Goal: Information Seeking & Learning: Learn about a topic

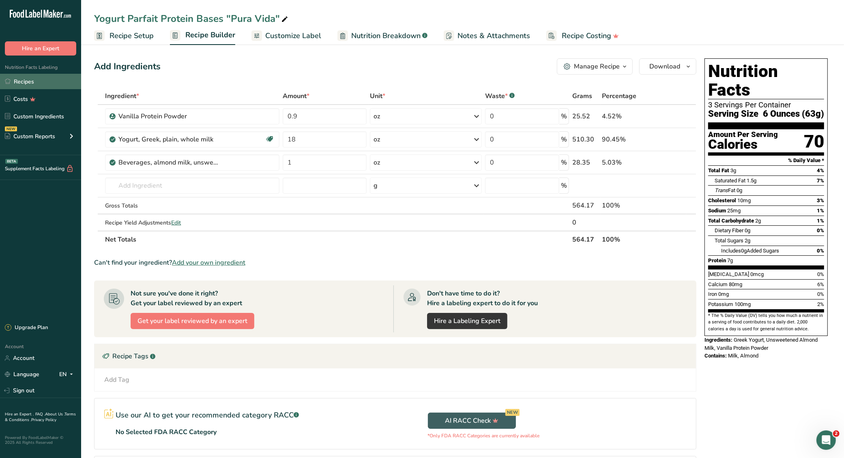
click at [52, 83] on link "Recipes" at bounding box center [40, 81] width 81 height 15
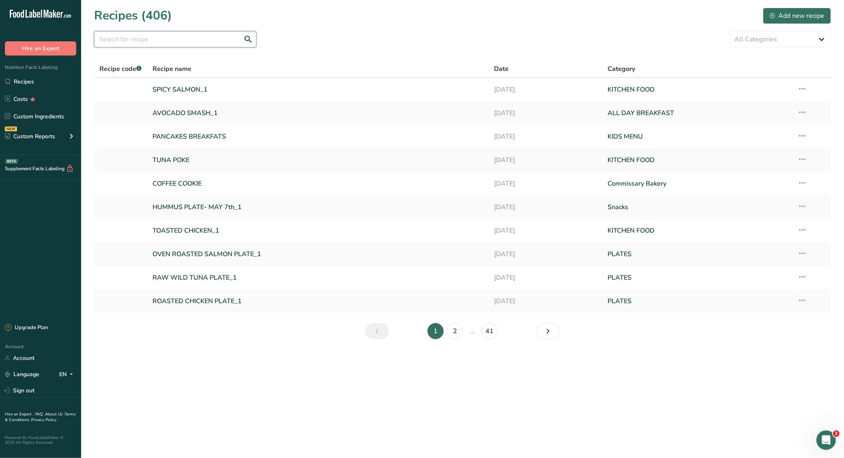
click at [131, 39] on input "text" at bounding box center [175, 39] width 162 height 16
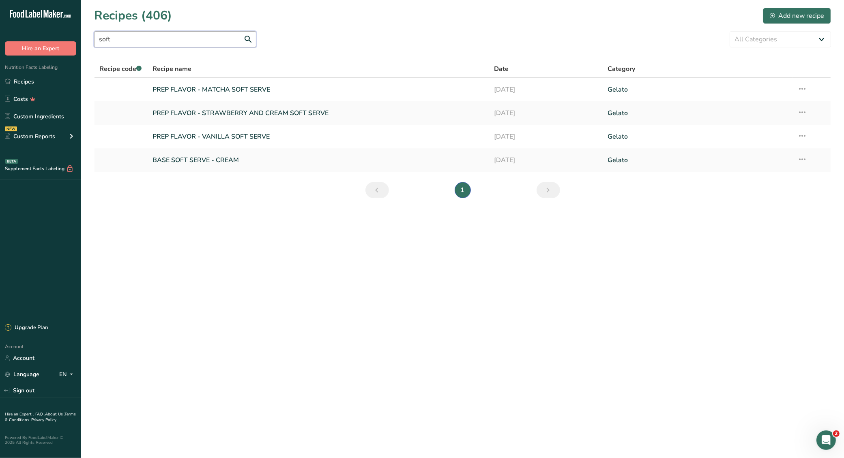
type input "soft"
click at [313, 53] on section "Recipes (406) Add new recipe soft All Categories Acai ALL DAY BREAKFAST Baked G…" at bounding box center [462, 105] width 763 height 211
click at [279, 143] on link "PREP FLAVOR - VANILLA SOFT SERVE" at bounding box center [319, 136] width 332 height 17
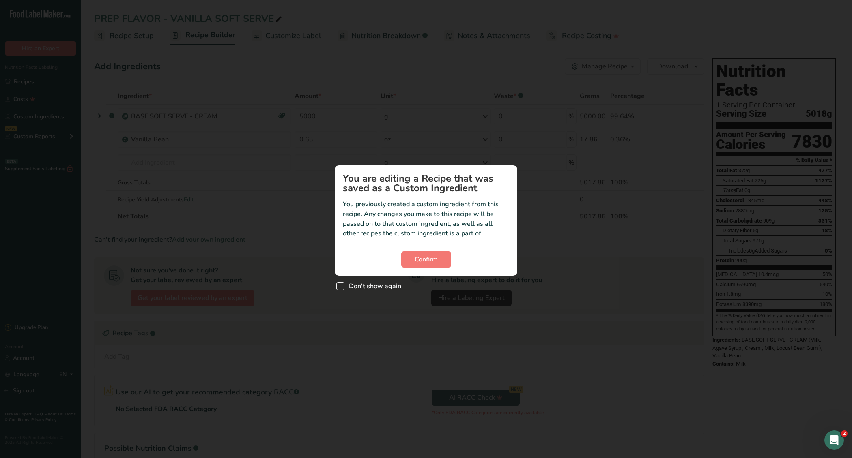
click at [372, 290] on span "Don't show again" at bounding box center [372, 286] width 57 height 8
click at [342, 289] on input "Don't show again" at bounding box center [338, 286] width 5 height 5
checkbox input "true"
click at [434, 257] on span "Confirm" at bounding box center [426, 260] width 23 height 10
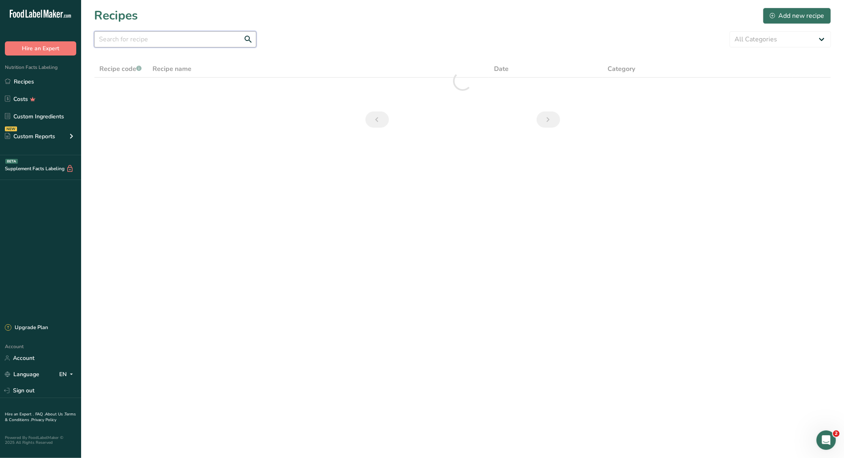
click at [186, 39] on input "text" at bounding box center [175, 39] width 162 height 16
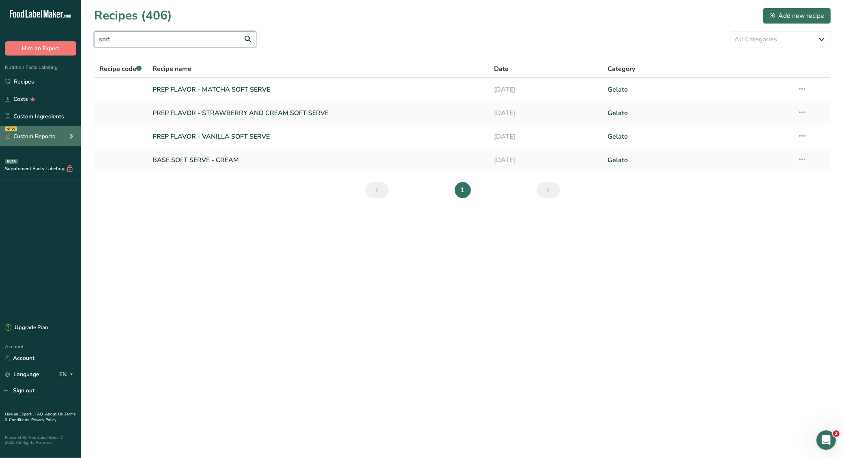
type input "soft"
click at [45, 131] on div "NEW Custom Reports" at bounding box center [40, 136] width 81 height 20
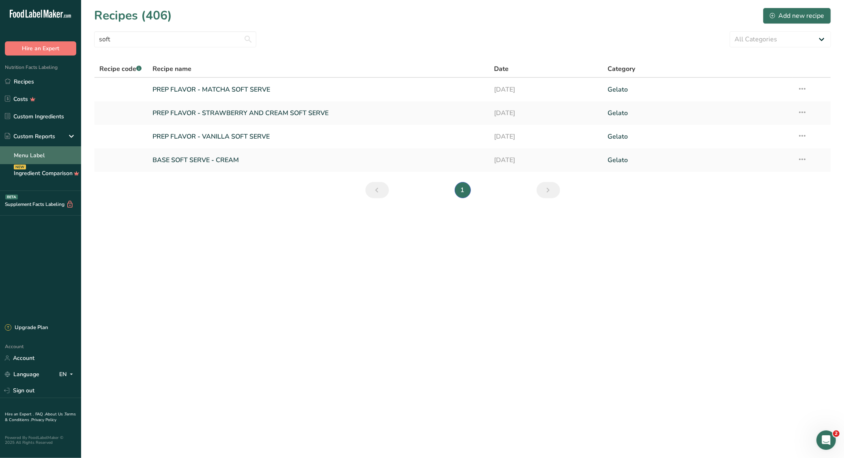
click at [52, 157] on link "Menu Label" at bounding box center [40, 155] width 81 height 18
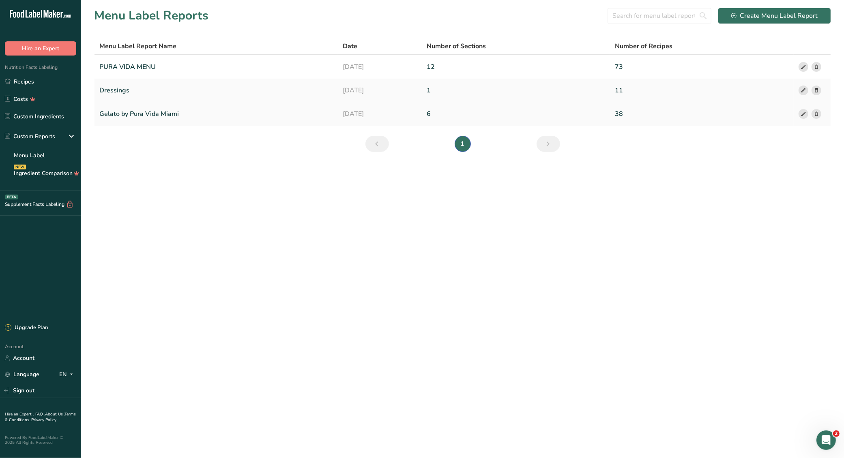
click at [177, 113] on link "Gelato by Pura Vida Miami" at bounding box center [216, 113] width 234 height 17
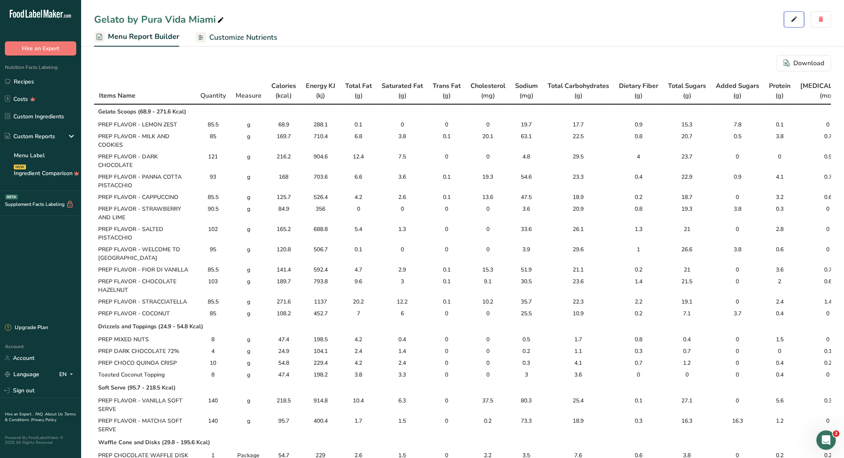
click at [799, 23] on span "button" at bounding box center [794, 20] width 10 height 10
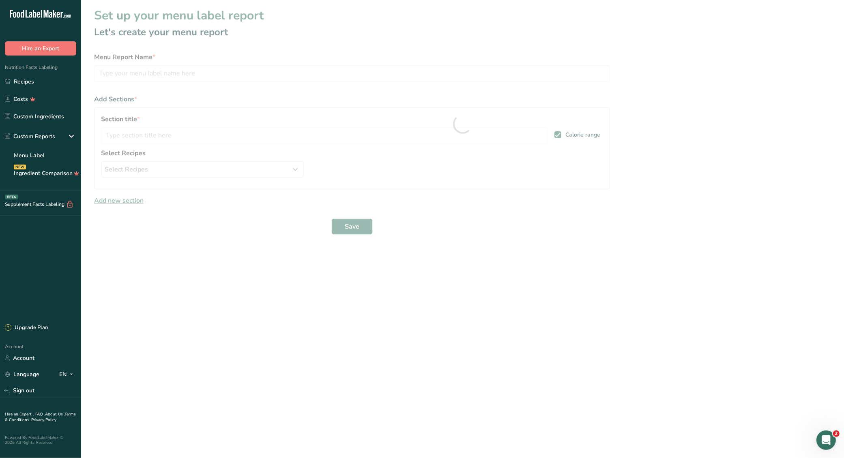
type input "Gelato by Pura Vida Miami"
type input "Gelato Scoops"
select select "0"
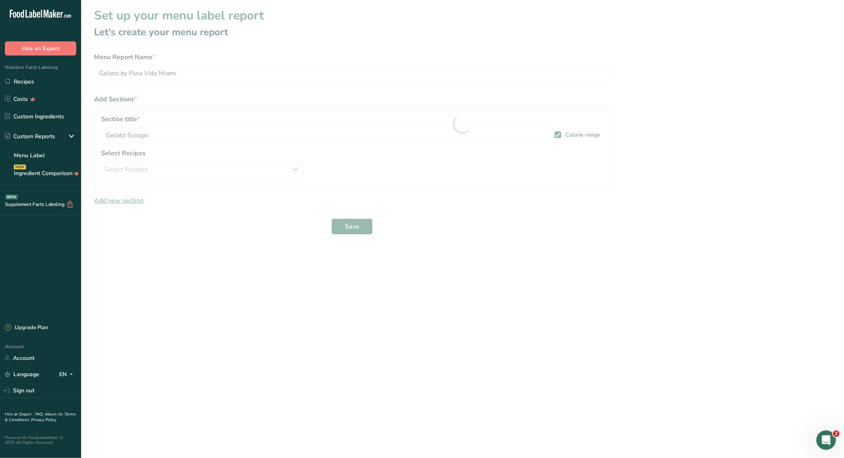
select select "0"
select select "package"
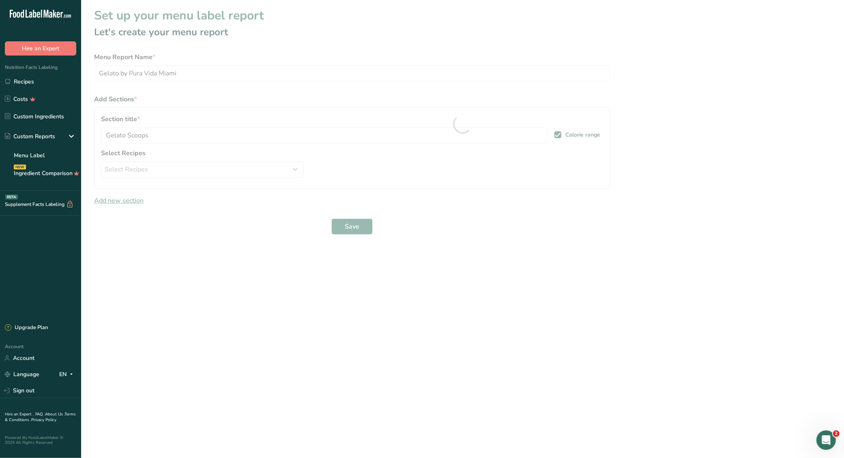
select select "package"
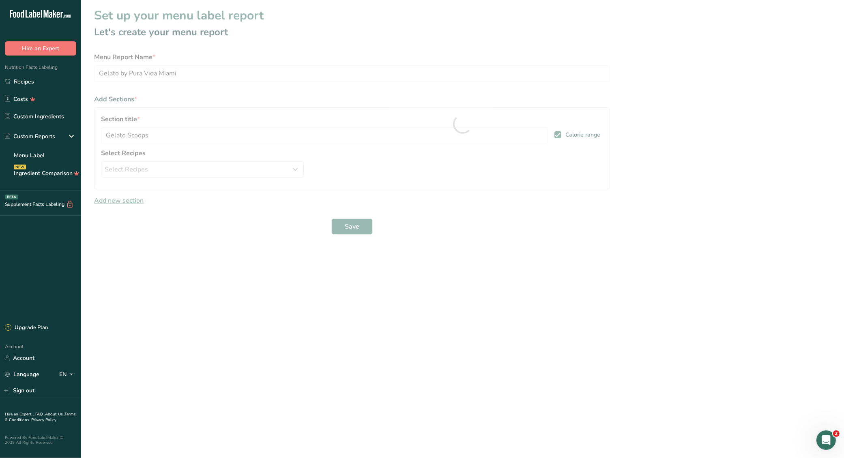
select select "package"
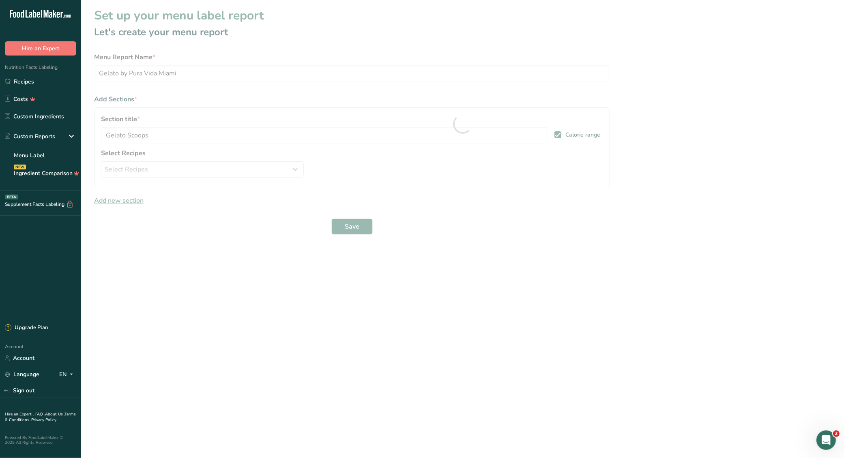
select select "package"
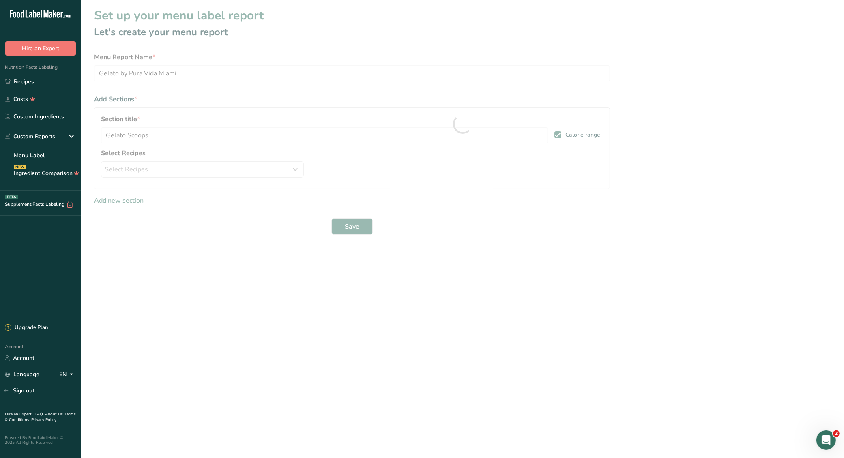
select select "package"
select select "0"
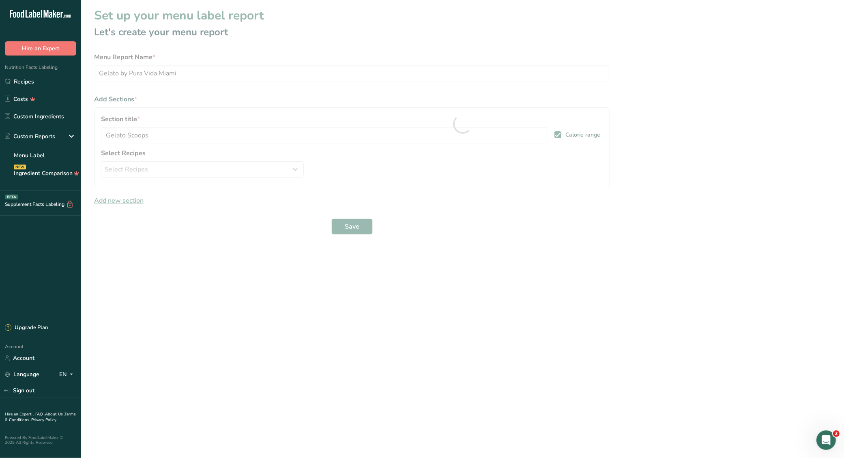
select select "0"
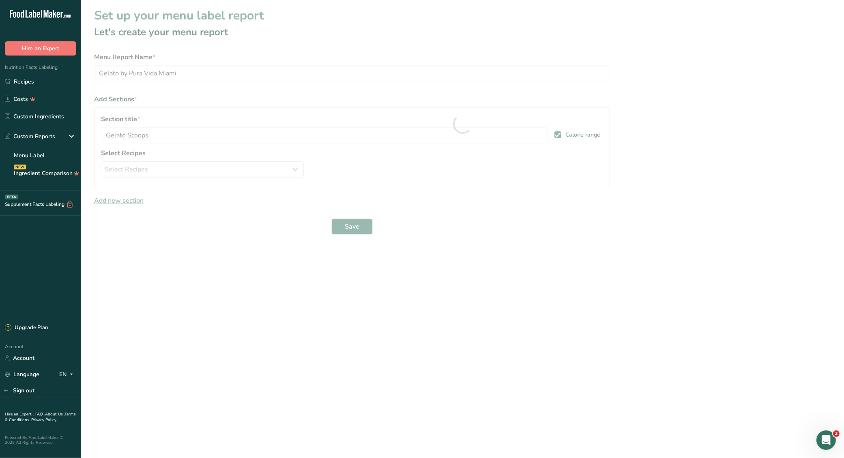
select select "0"
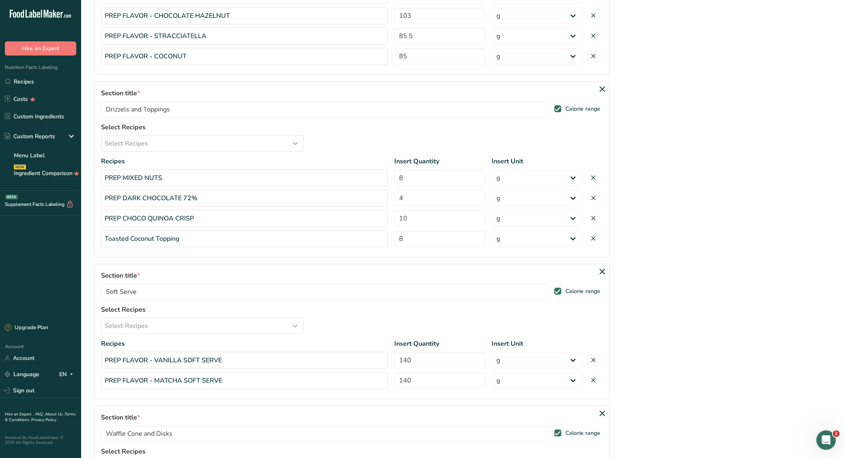
scroll to position [381, 0]
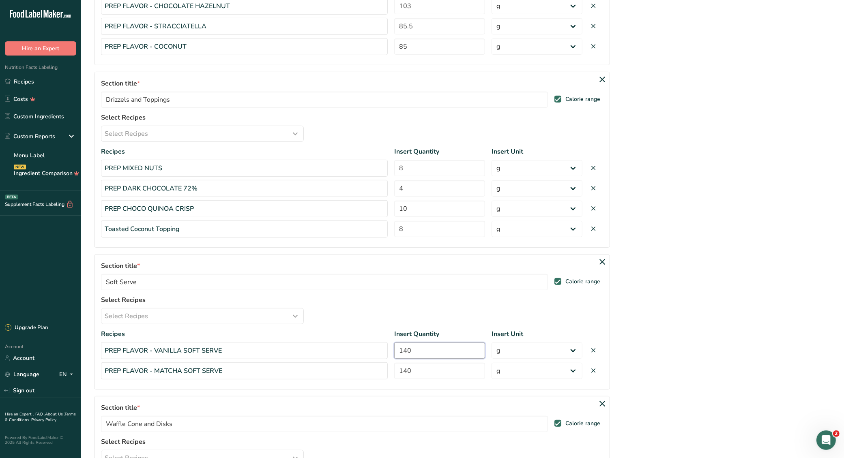
drag, startPoint x: 444, startPoint y: 349, endPoint x: 374, endPoint y: 341, distance: 69.8
click at [374, 342] on div "PREP FLAVOR - VANILLA SOFT SERVE 140 Serving Package g kg mg mcg lb oz" at bounding box center [352, 350] width 502 height 17
type input "210"
click at [433, 363] on input "140" at bounding box center [439, 371] width 91 height 16
drag, startPoint x: 434, startPoint y: 361, endPoint x: 396, endPoint y: 354, distance: 38.8
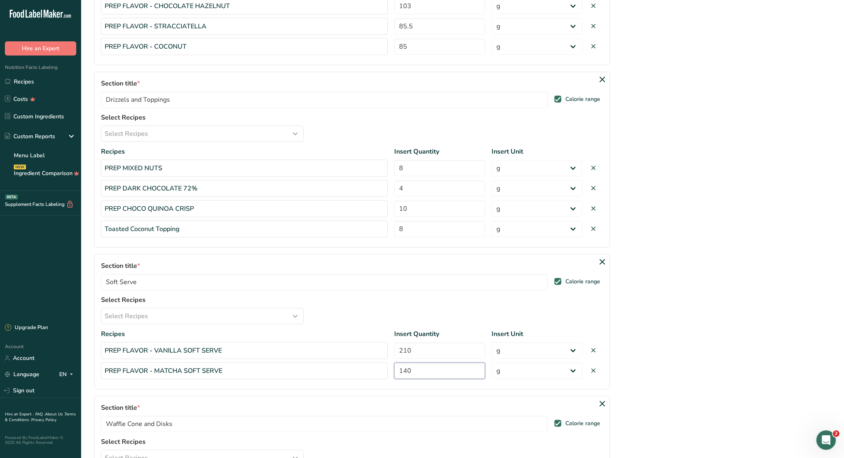
click at [389, 363] on div "PREP FLAVOR - MATCHA SOFT SERVE 140 Serving Package g kg mg mcg lb oz" at bounding box center [352, 371] width 502 height 17
type input "210"
click at [755, 330] on section "Set up your menu label report Let's create your menu report Menu Report Name * …" at bounding box center [462, 388] width 763 height 1539
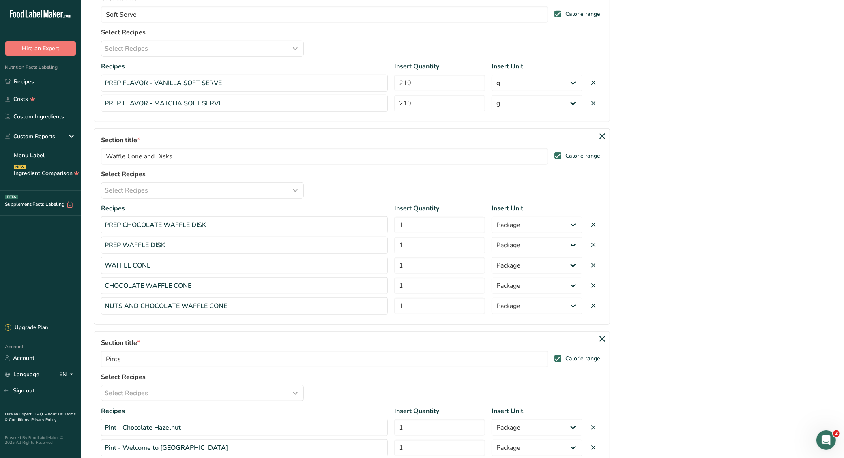
scroll to position [1093, 0]
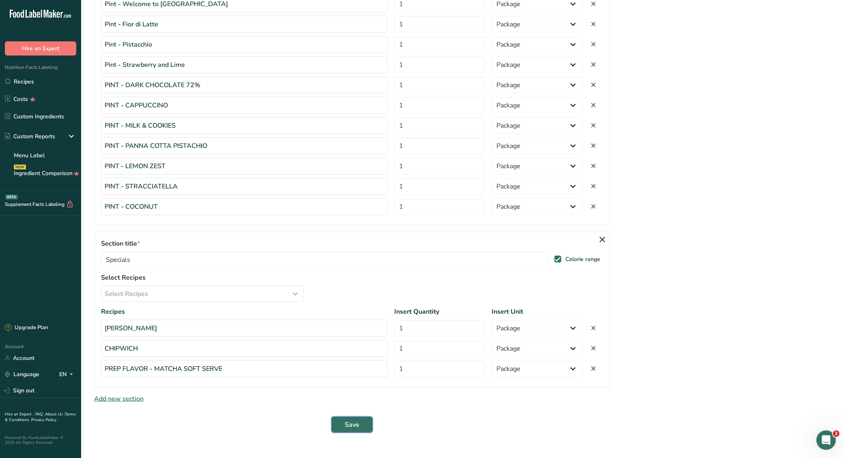
click at [365, 417] on button "Save" at bounding box center [351, 425] width 41 height 16
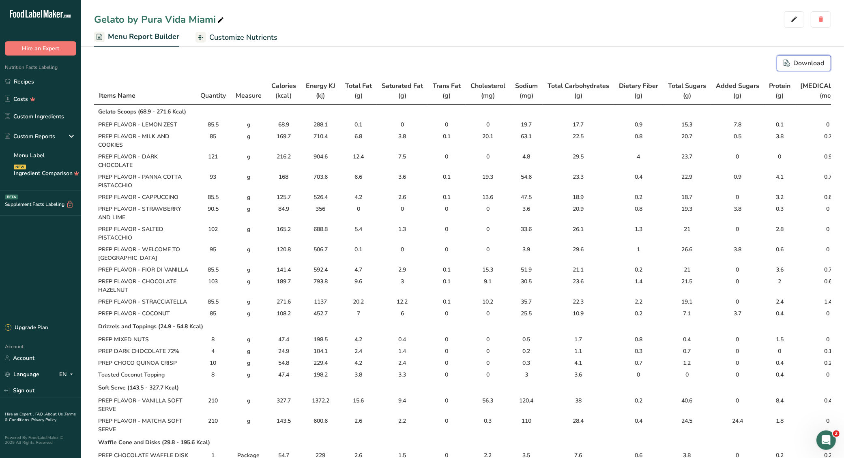
click at [808, 62] on div "Download" at bounding box center [804, 63] width 41 height 10
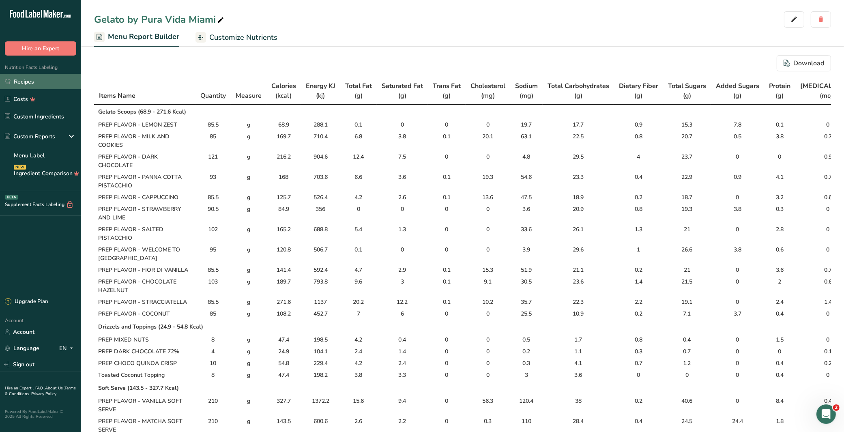
click at [31, 79] on link "Recipes" at bounding box center [40, 81] width 81 height 15
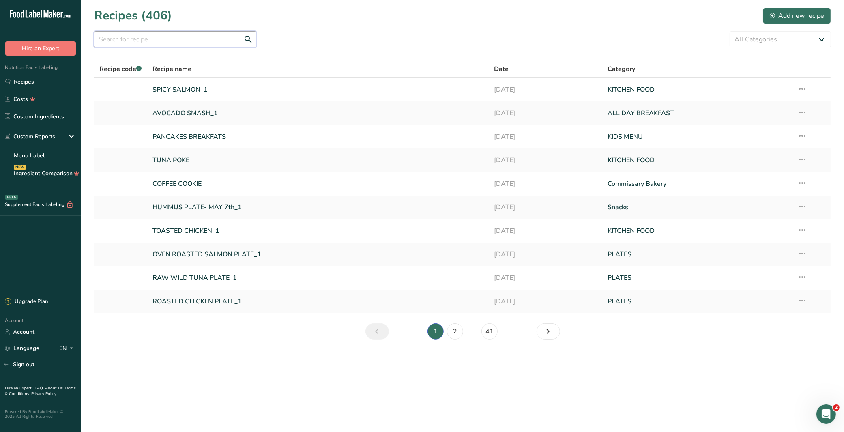
click at [180, 39] on input "text" at bounding box center [175, 39] width 162 height 16
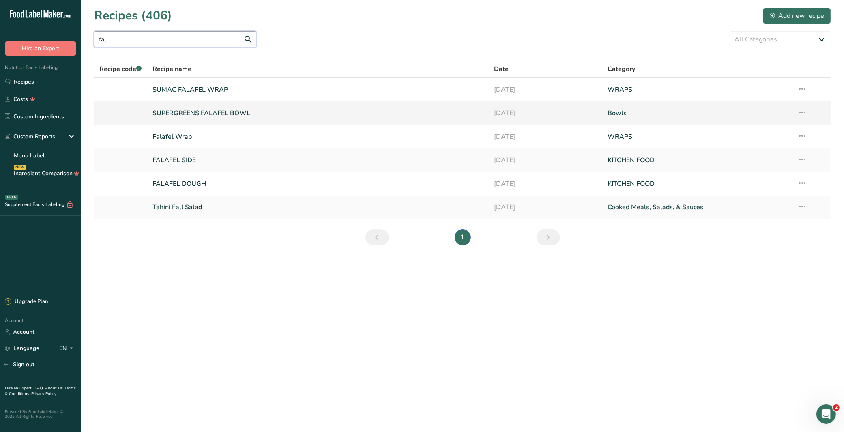
type input "fal"
click at [203, 114] on link "SUPERGREENS FALAFEL BOWL" at bounding box center [319, 113] width 332 height 17
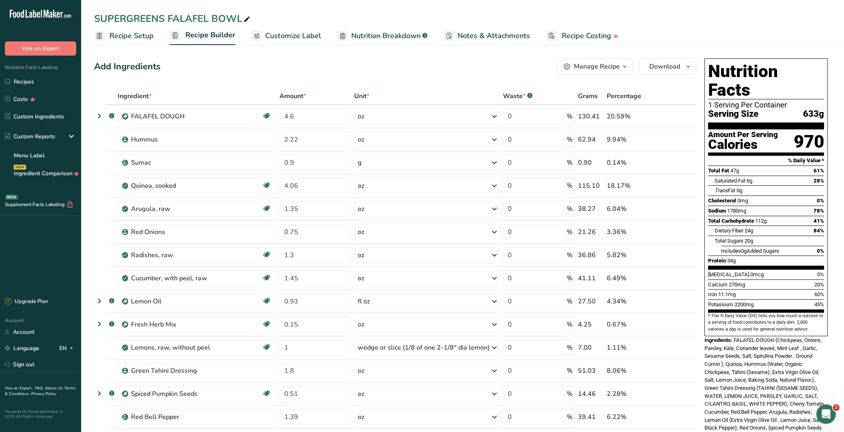
click at [360, 34] on span "Nutrition Breakdown" at bounding box center [385, 35] width 69 height 11
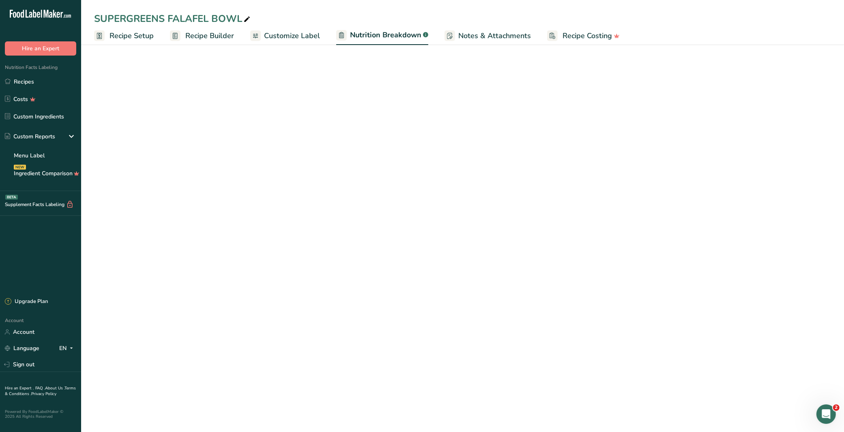
select select "Calories"
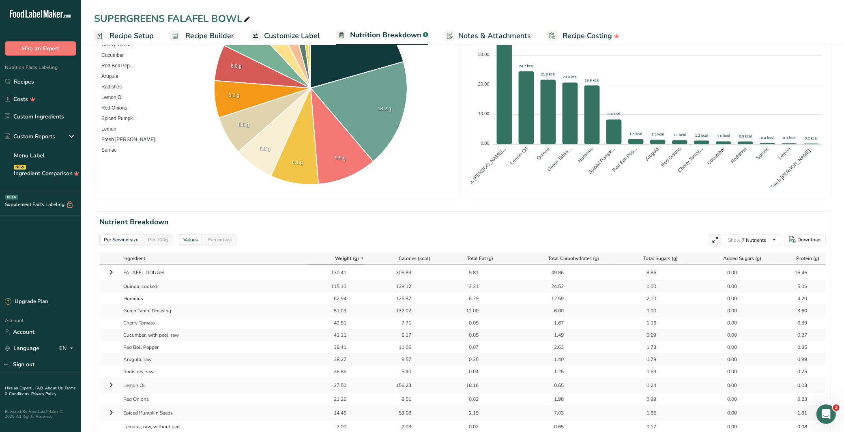
scroll to position [258, 0]
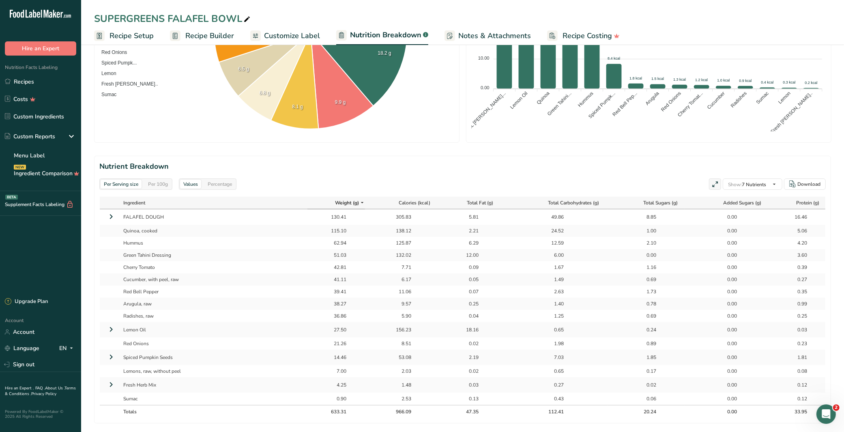
click at [111, 213] on icon at bounding box center [111, 216] width 10 height 15
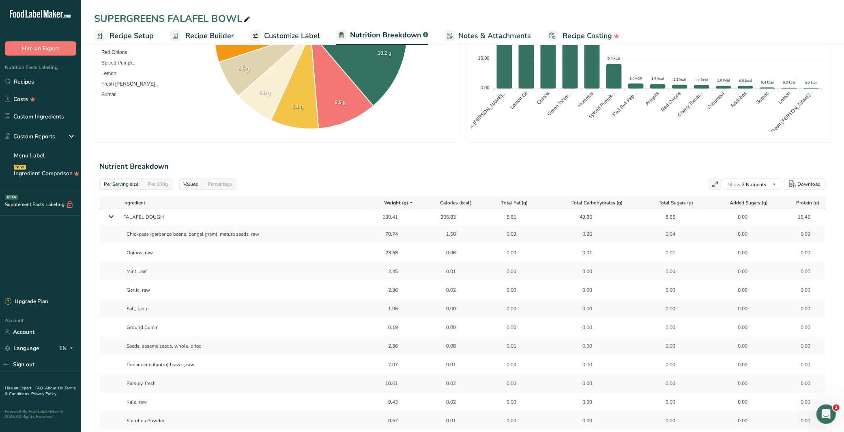
click at [111, 213] on icon at bounding box center [111, 217] width 15 height 10
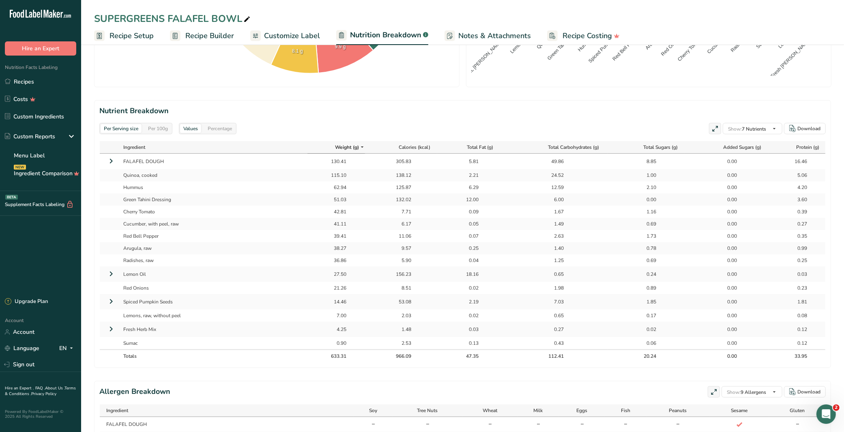
scroll to position [313, 0]
click at [34, 84] on link "Recipes" at bounding box center [40, 81] width 81 height 15
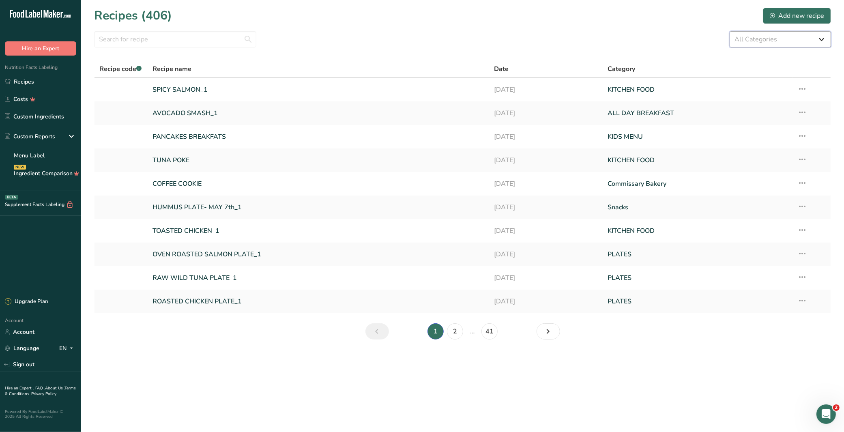
click at [761, 42] on select "All Categories Acai ALL DAY BREAKFAST Baked Goods BAKERY [GEOGRAPHIC_DATA] Bowl…" at bounding box center [780, 39] width 101 height 16
select select "2377"
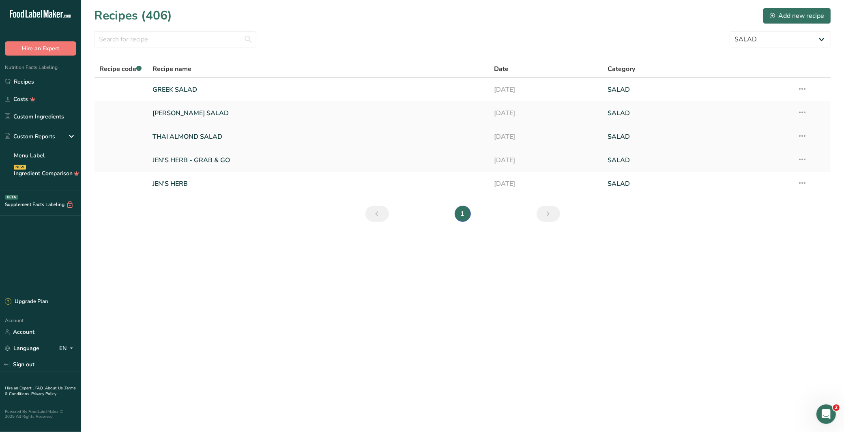
click at [204, 131] on link "THAI ALMOND SALAD" at bounding box center [319, 136] width 332 height 17
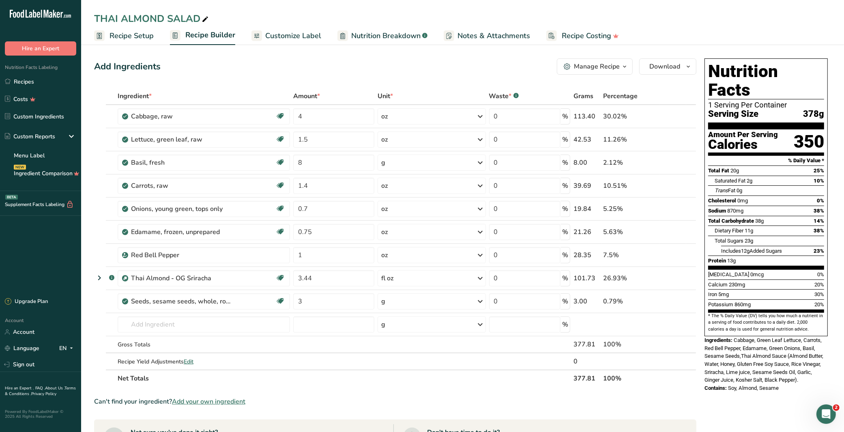
drag, startPoint x: 787, startPoint y: 124, endPoint x: 821, endPoint y: 122, distance: 34.5
click at [821, 129] on section "Amount Per Serving Calories 350" at bounding box center [766, 142] width 116 height 26
click at [367, 40] on span "Nutrition Breakdown" at bounding box center [385, 35] width 69 height 11
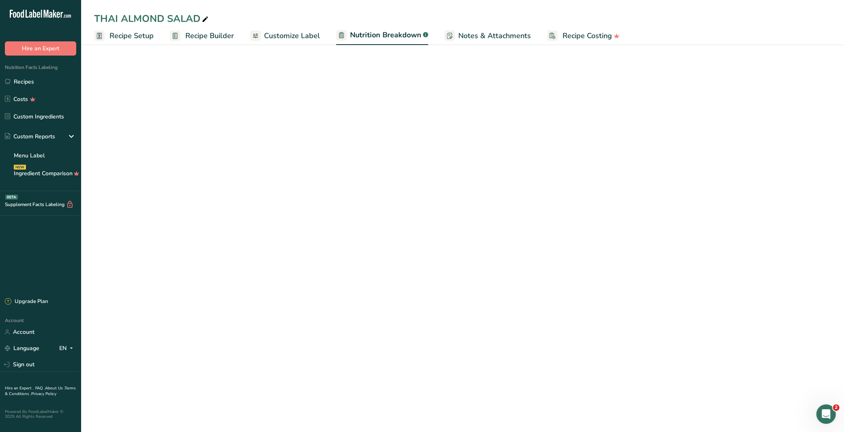
select select "Calories"
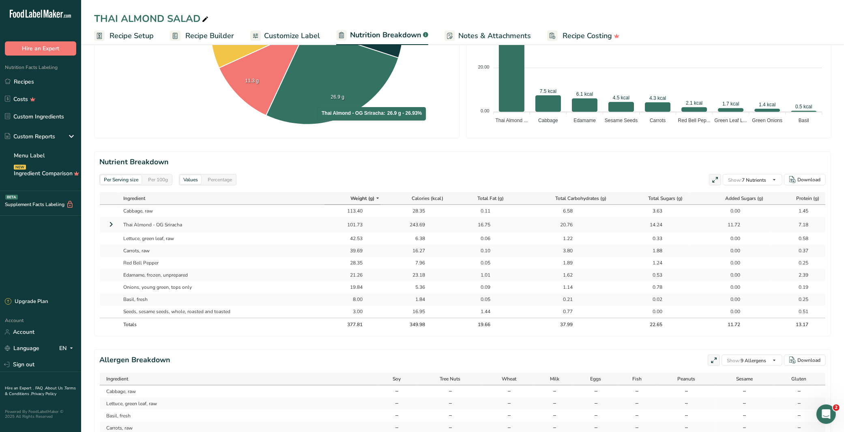
scroll to position [264, 0]
click at [112, 223] on icon at bounding box center [111, 223] width 10 height 15
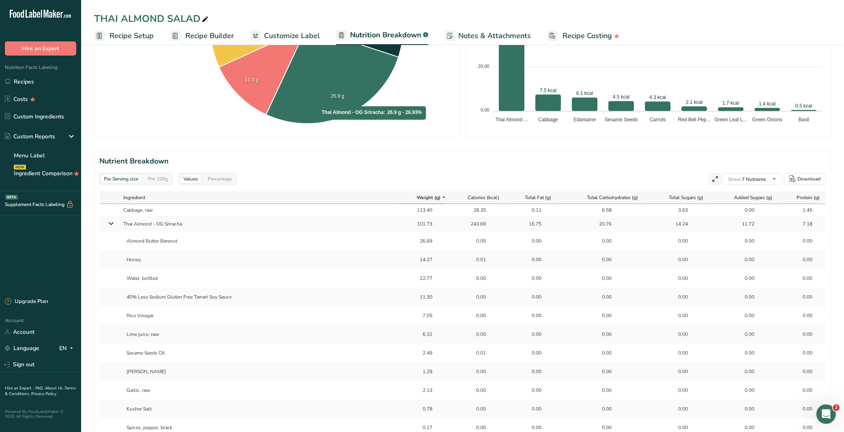
click at [114, 224] on icon at bounding box center [111, 224] width 15 height 10
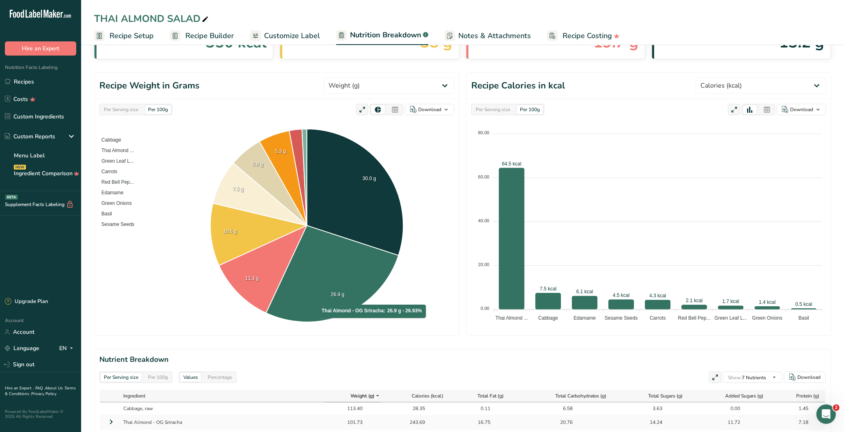
scroll to position [0, 0]
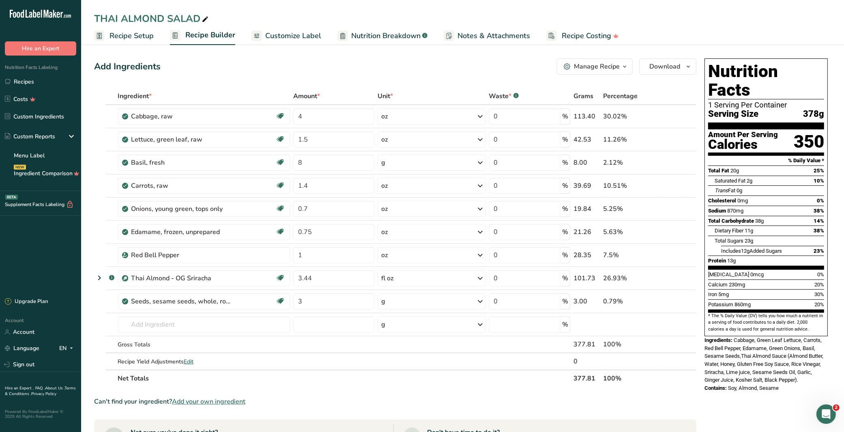
click at [387, 34] on span "Nutrition Breakdown" at bounding box center [385, 35] width 69 height 11
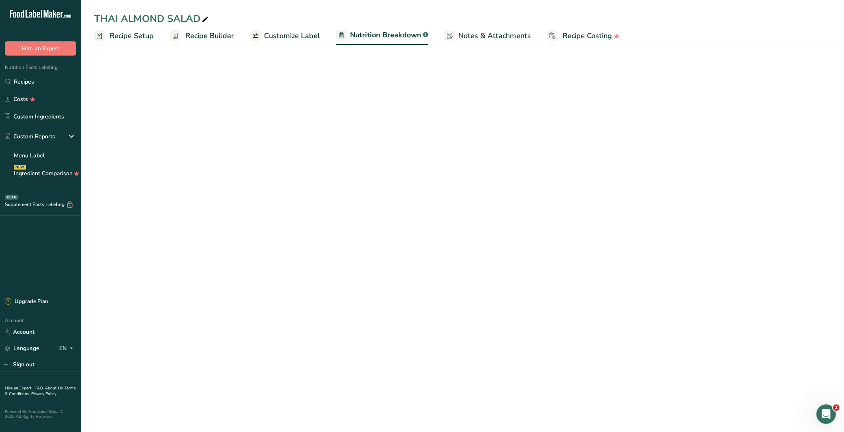
select select "Calories"
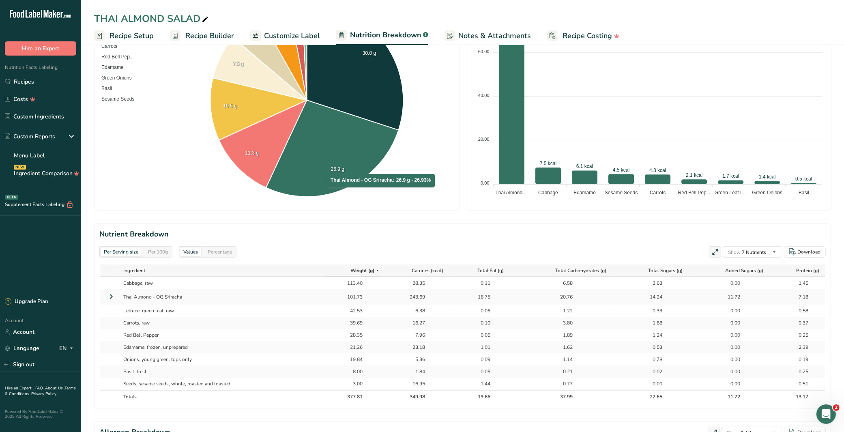
scroll to position [243, 0]
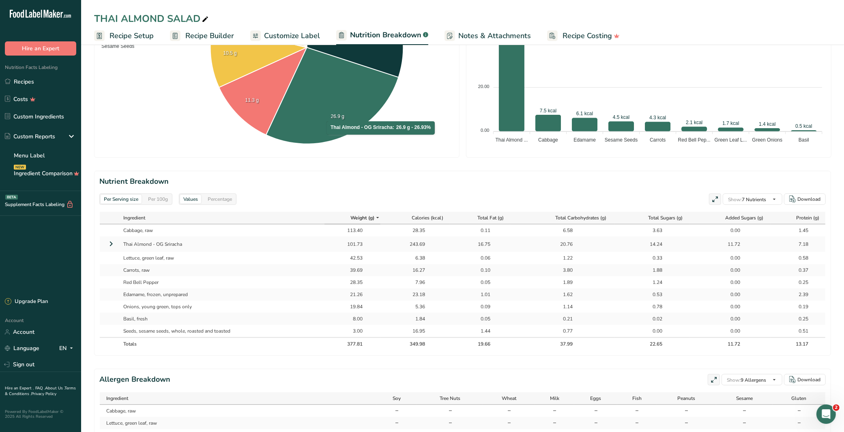
drag, startPoint x: 338, startPoint y: 245, endPoint x: 485, endPoint y: 241, distance: 147.3
click at [485, 241] on tr "Thai Almond - OG Sriracha 101.73 243.69 16.75 20.76 14.24 11.72 7.18" at bounding box center [463, 244] width 726 height 15
click at [430, 242] on div "243.69" at bounding box center [415, 244] width 62 height 7
drag, startPoint x: 430, startPoint y: 242, endPoint x: 400, endPoint y: 242, distance: 29.2
click at [400, 242] on div "243.69" at bounding box center [415, 244] width 62 height 7
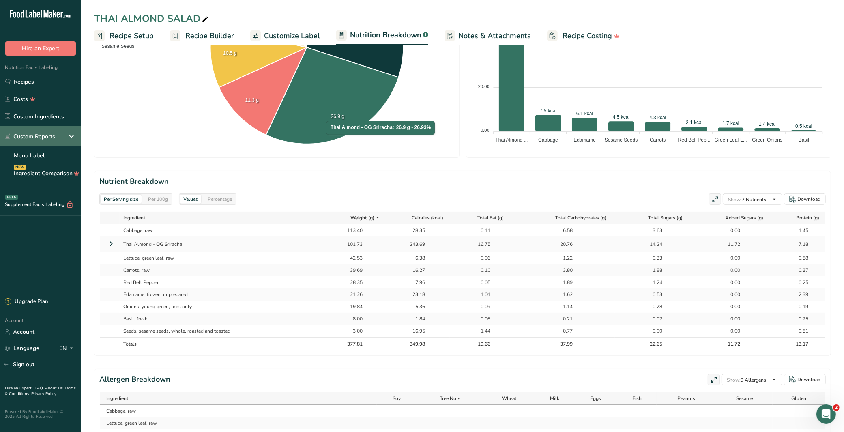
click at [54, 136] on div "Custom Reports" at bounding box center [30, 136] width 50 height 9
click at [69, 133] on icon at bounding box center [72, 136] width 10 height 15
click at [54, 142] on div "NEW Custom Reports" at bounding box center [40, 136] width 81 height 20
click at [48, 129] on div "Custom Reports" at bounding box center [40, 136] width 81 height 20
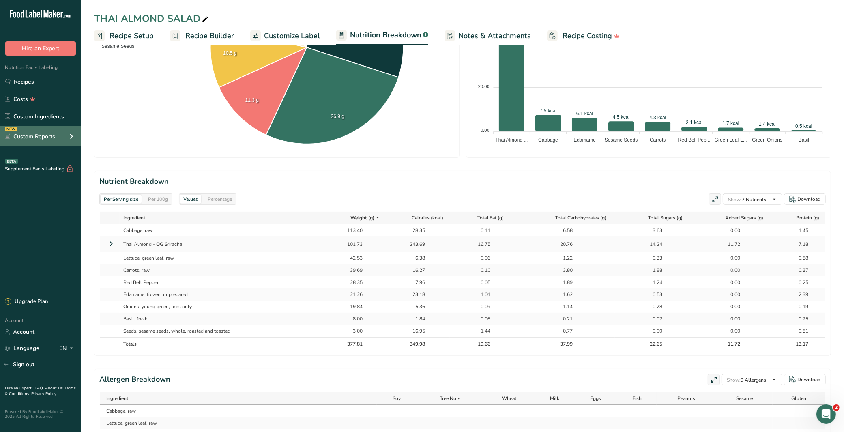
click at [46, 132] on div "Custom Reports" at bounding box center [30, 136] width 50 height 9
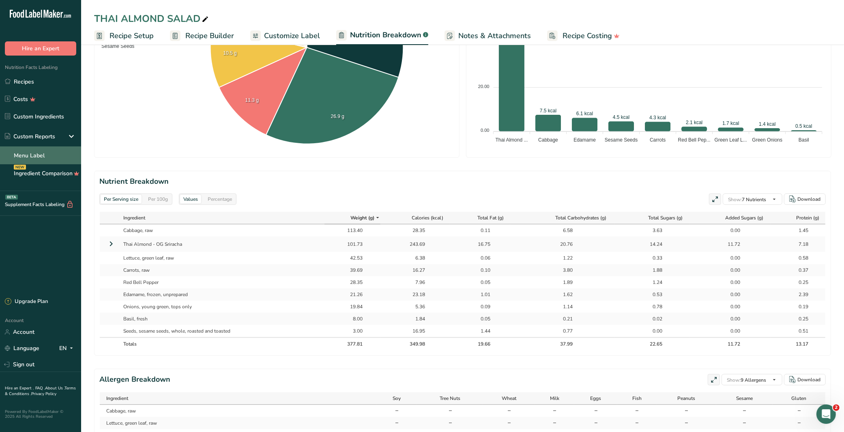
click at [44, 149] on link "Menu Label" at bounding box center [40, 155] width 81 height 18
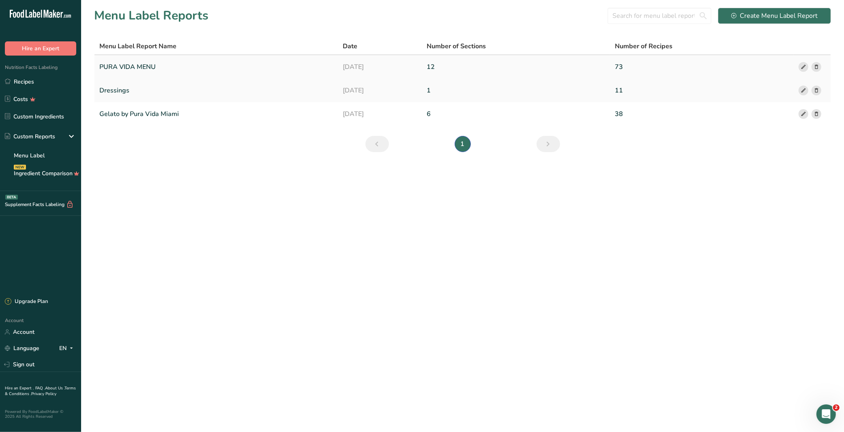
click at [151, 69] on link "PURA VIDA MENU" at bounding box center [216, 66] width 234 height 17
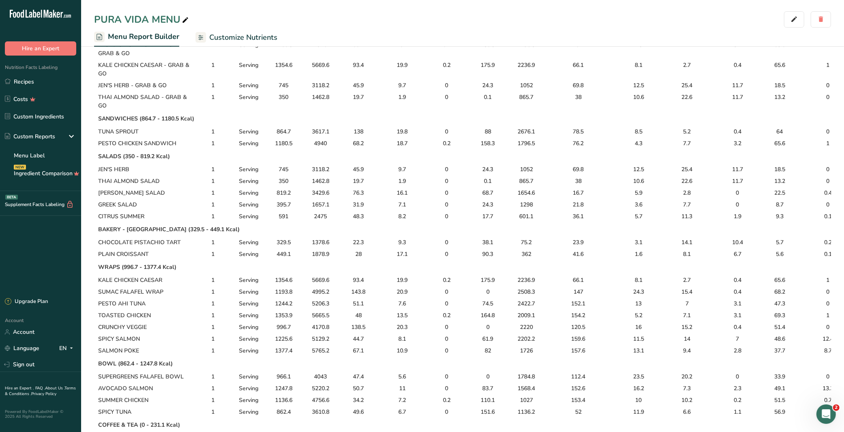
scroll to position [299, 0]
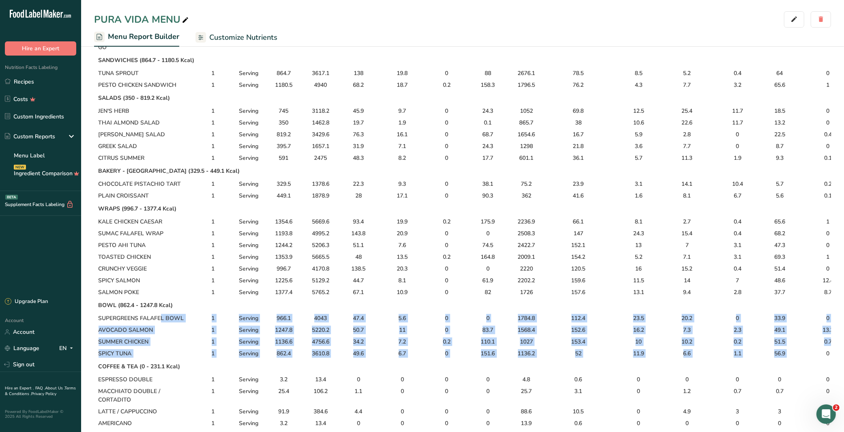
drag, startPoint x: 100, startPoint y: 317, endPoint x: 798, endPoint y: 350, distance: 698.2
click at [809, 351] on tbody "ALL DAY BREAKFAST (359.1 - 1098.9 Kcal) AVOCADO SMASH 1 Serving 359.1 1501.7 14…" at bounding box center [526, 362] width 865 height 1115
click at [291, 323] on td "966.1" at bounding box center [284, 318] width 34 height 12
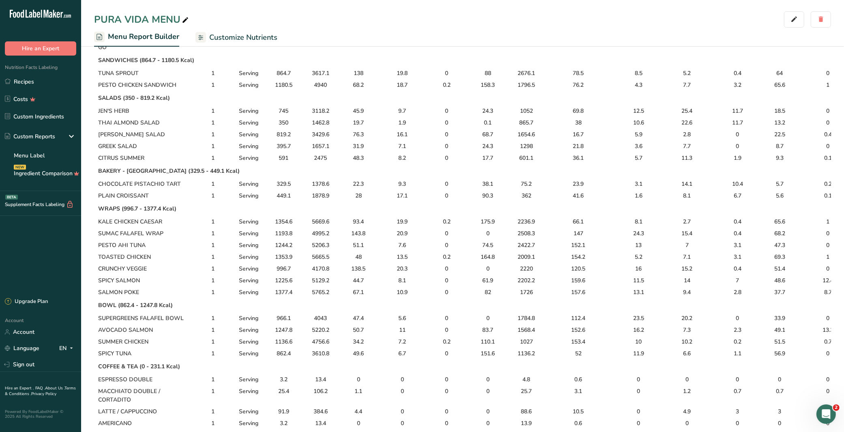
drag, startPoint x: 102, startPoint y: 222, endPoint x: 825, endPoint y: 292, distance: 726.8
click at [825, 292] on tbody "ALL DAY BREAKFAST (359.1 - 1098.9 Kcal) AVOCADO SMASH 1 Serving 359.1 1501.7 14…" at bounding box center [526, 362] width 865 height 1115
click at [279, 268] on td "996.7" at bounding box center [284, 269] width 34 height 12
click at [286, 269] on td "996.7" at bounding box center [284, 269] width 34 height 12
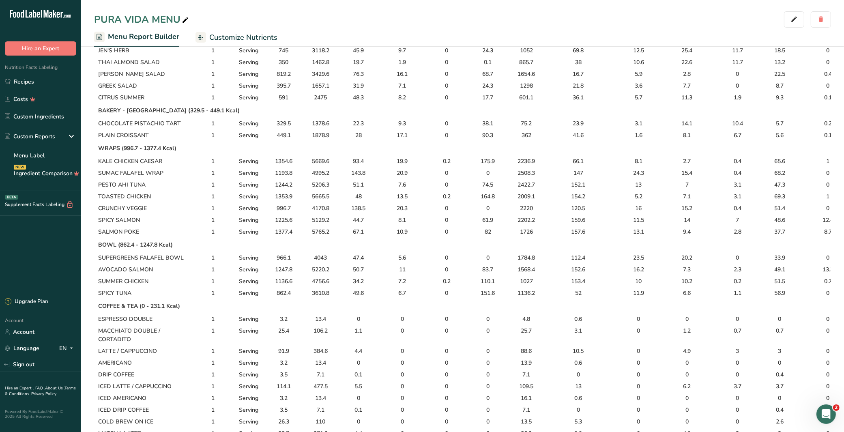
scroll to position [358, 0]
click at [263, 177] on td "Serving" at bounding box center [249, 174] width 36 height 12
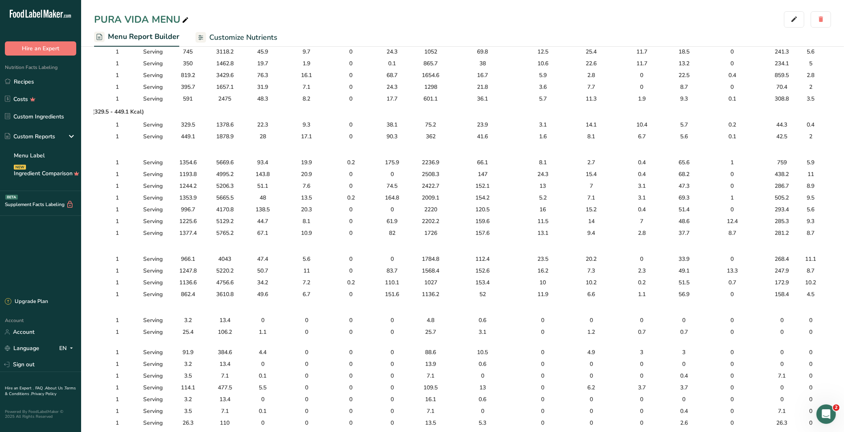
scroll to position [0, 101]
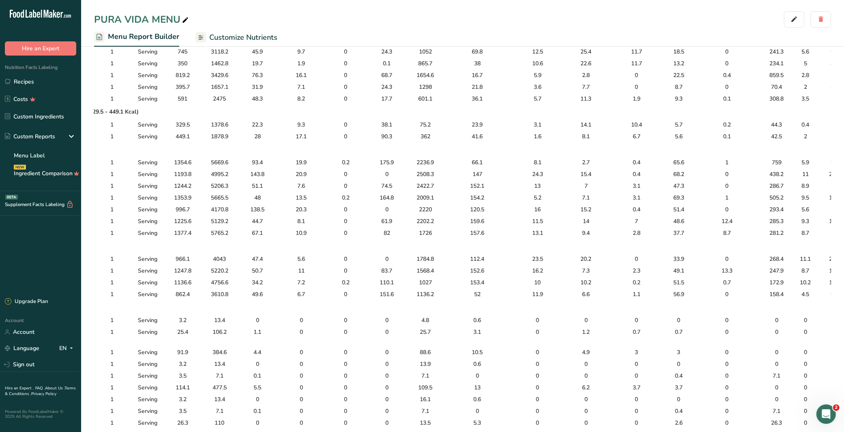
drag, startPoint x: 95, startPoint y: 150, endPoint x: 827, endPoint y: 233, distance: 737.0
click at [830, 231] on tbody "ALL DAY BREAKFAST (359.1 - 1098.9 Kcal) AVOCADO SMASH 1 Serving 359.1 1501.7 14…" at bounding box center [425, 303] width 865 height 1115
click at [730, 29] on ul "Menu Report Builder Customize Nutrients" at bounding box center [462, 37] width 763 height 19
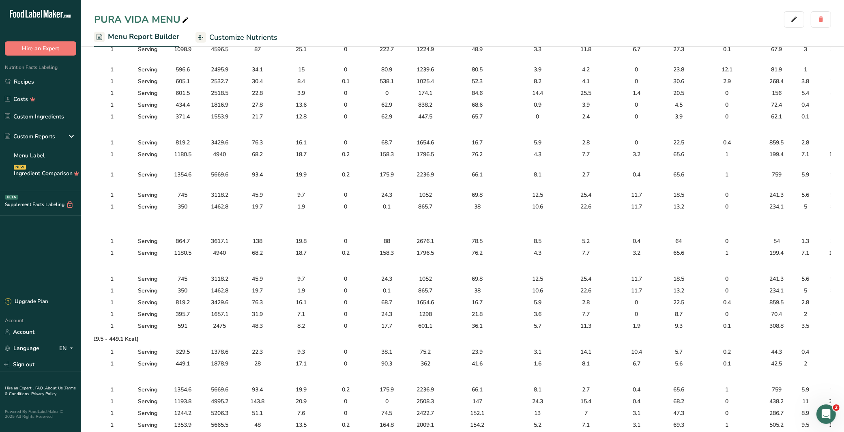
scroll to position [0, 0]
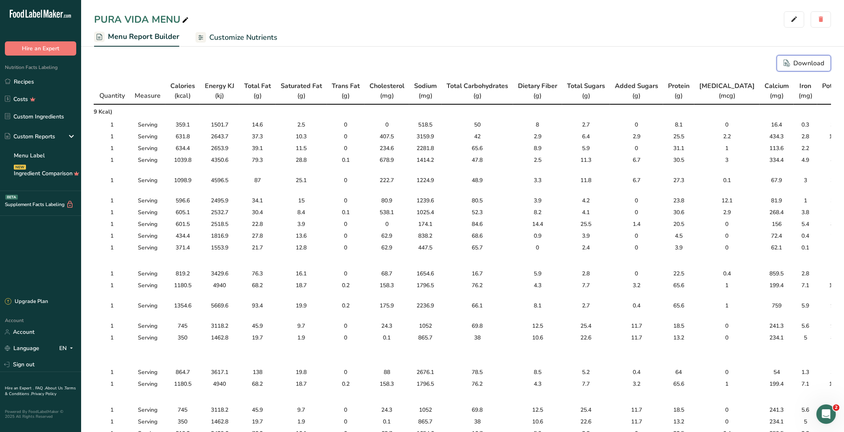
click at [790, 58] on div "Download" at bounding box center [804, 63] width 41 height 10
click at [239, 333] on td "19.7" at bounding box center [257, 342] width 37 height 20
click at [449, 161] on td "47.8" at bounding box center [477, 164] width 71 height 20
click at [116, 341] on td "1" at bounding box center [112, 342] width 35 height 20
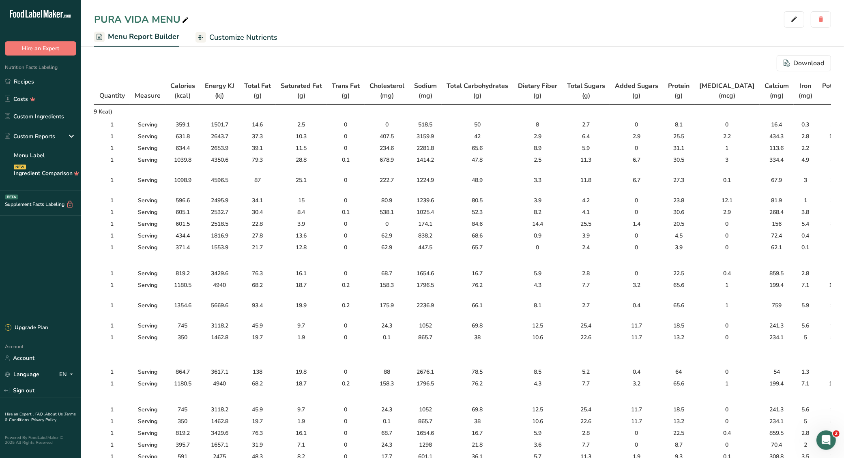
drag, startPoint x: 710, startPoint y: 33, endPoint x: 671, endPoint y: 34, distance: 39.4
click at [671, 34] on ul "Menu Report Builder Customize Nutrients" at bounding box center [462, 37] width 763 height 19
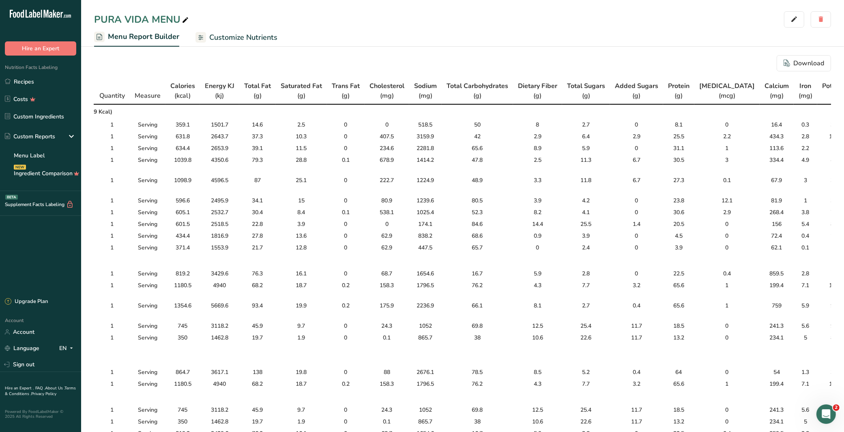
click at [333, 110] on td "ALL DAY BREAKFAST (359.1 - 1098.9 Kcal)" at bounding box center [425, 111] width 865 height 15
click at [9, 80] on icon at bounding box center [8, 81] width 6 height 6
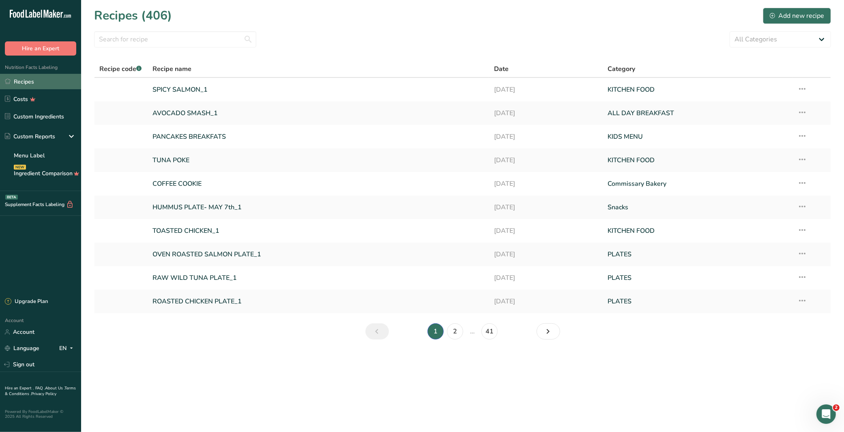
click at [42, 80] on link "Recipes" at bounding box center [40, 81] width 81 height 15
click at [28, 79] on link "Recipes" at bounding box center [40, 81] width 81 height 15
click at [175, 40] on input "text" at bounding box center [175, 39] width 162 height 16
click at [174, 39] on input "text" at bounding box center [175, 39] width 162 height 16
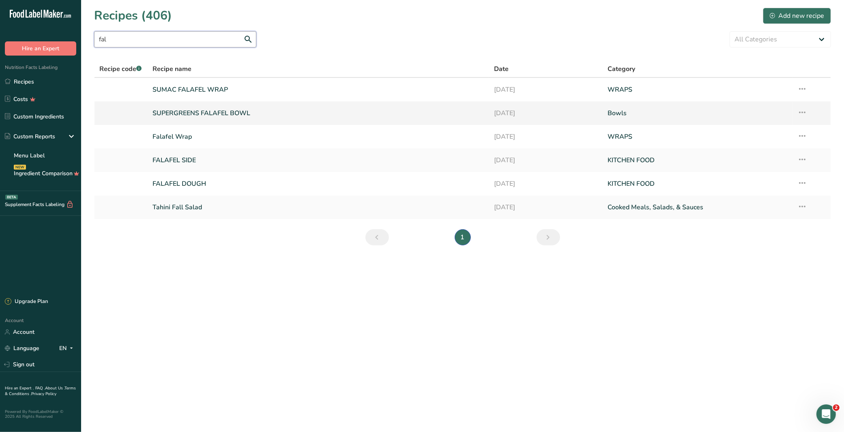
type input "fal"
click at [212, 116] on link "SUPERGREENS FALAFEL BOWL" at bounding box center [319, 113] width 332 height 17
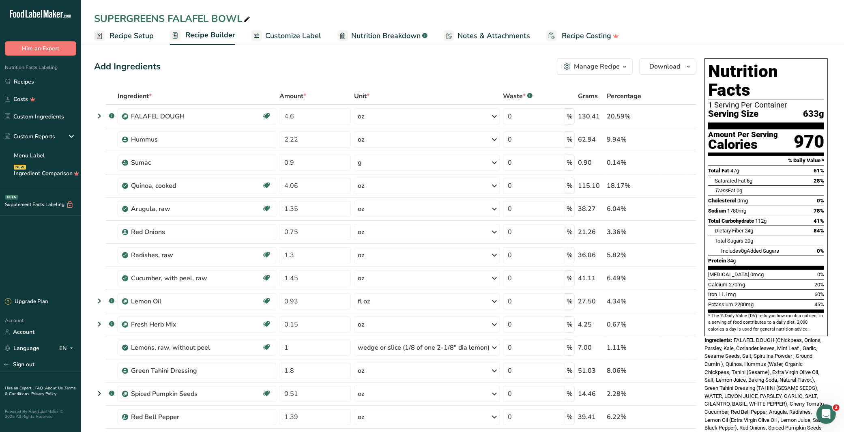
click at [376, 33] on span "Nutrition Breakdown" at bounding box center [385, 35] width 69 height 11
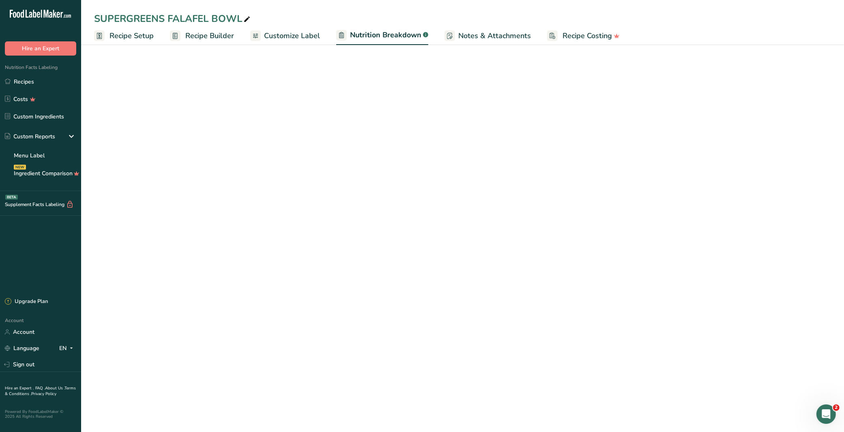
select select "Calories"
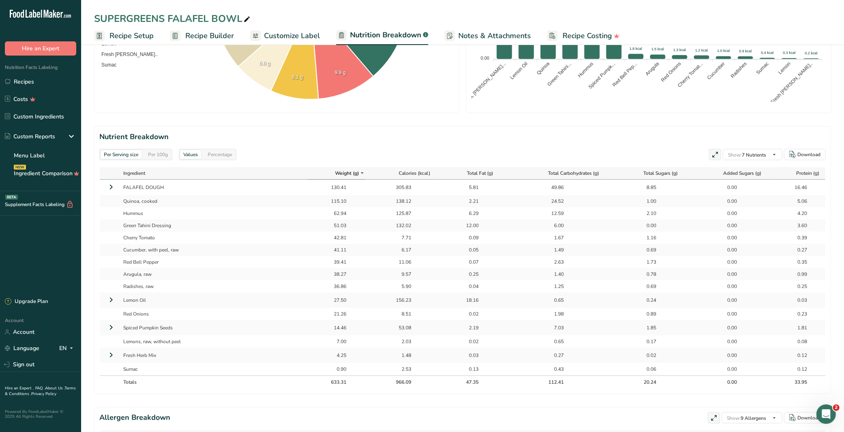
scroll to position [297, 0]
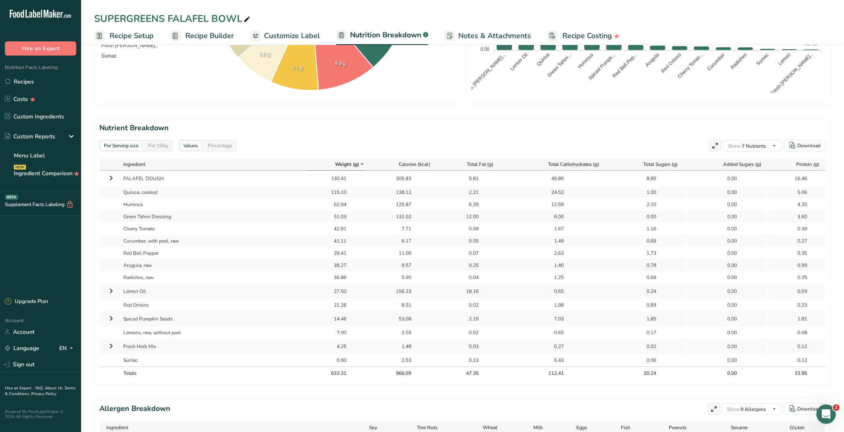
drag, startPoint x: 156, startPoint y: 273, endPoint x: 132, endPoint y: 204, distance: 72.1
click at [133, 204] on tbody "FALAFEL DOUGH 130.41 305.83 5.81 49.86 8.85 0.00 16.46 Quinoa, cooked 115.10 13…" at bounding box center [463, 269] width 726 height 196
click at [130, 204] on td "Hummus" at bounding box center [214, 204] width 188 height 12
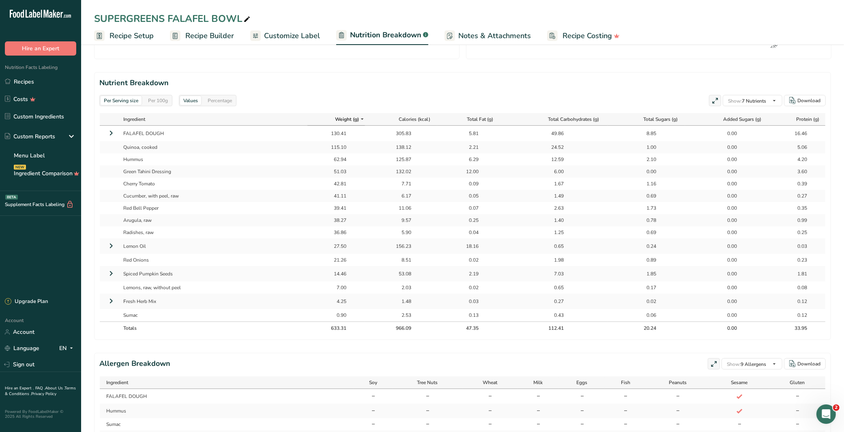
scroll to position [342, 0]
drag, startPoint x: 119, startPoint y: 167, endPoint x: 419, endPoint y: 171, distance: 300.6
click at [419, 171] on tr "Green Tahini Dressing 51.03 132.02 12.00 6.00 0.00 0.00 3.60" at bounding box center [463, 172] width 726 height 12
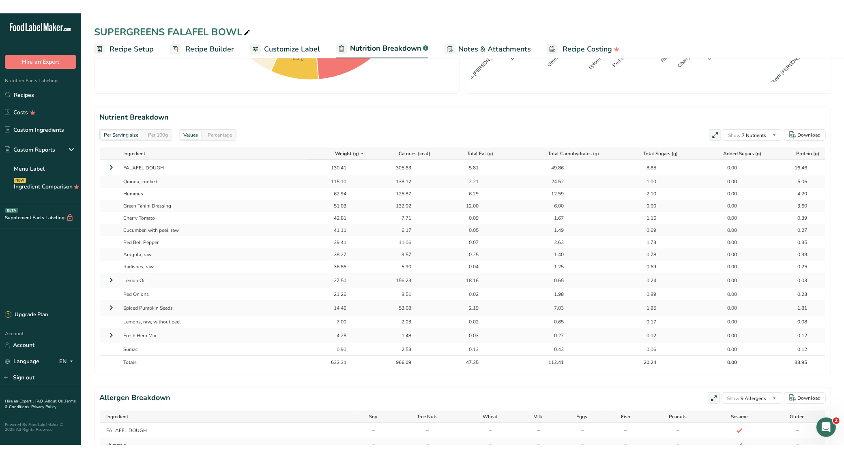
scroll to position [280, 0]
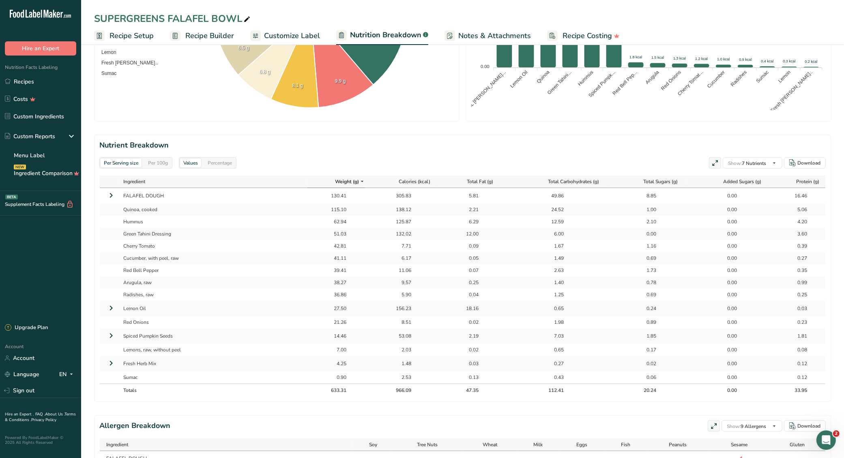
click at [523, 126] on div "Per Serving size Per 100g Download Total Calories 966.1 kcal Total Carbs 112.4 …" at bounding box center [462, 211] width 737 height 871
click at [137, 220] on td "Hummus" at bounding box center [214, 222] width 188 height 12
click at [123, 232] on td "Green Tahini Dressing" at bounding box center [214, 234] width 188 height 12
click at [114, 307] on icon at bounding box center [111, 308] width 10 height 15
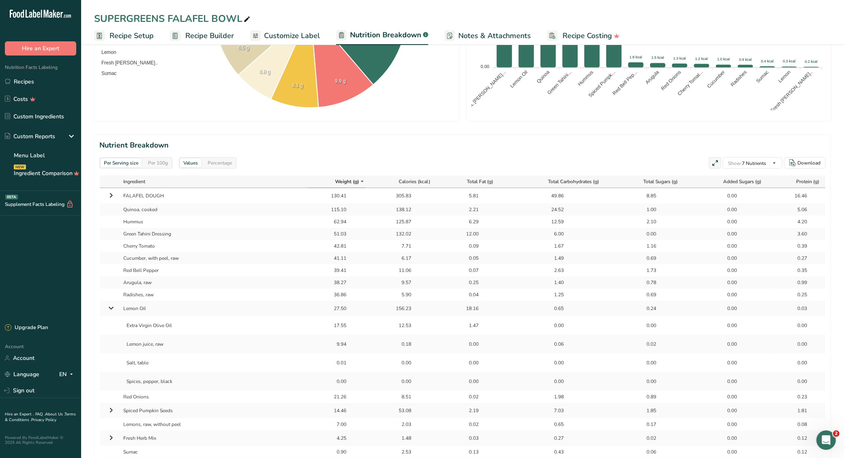
click at [114, 307] on icon at bounding box center [111, 308] width 15 height 10
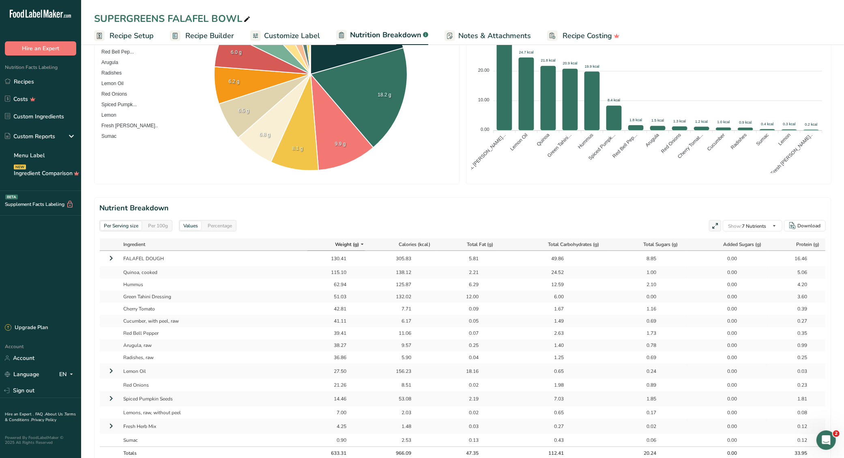
scroll to position [264, 0]
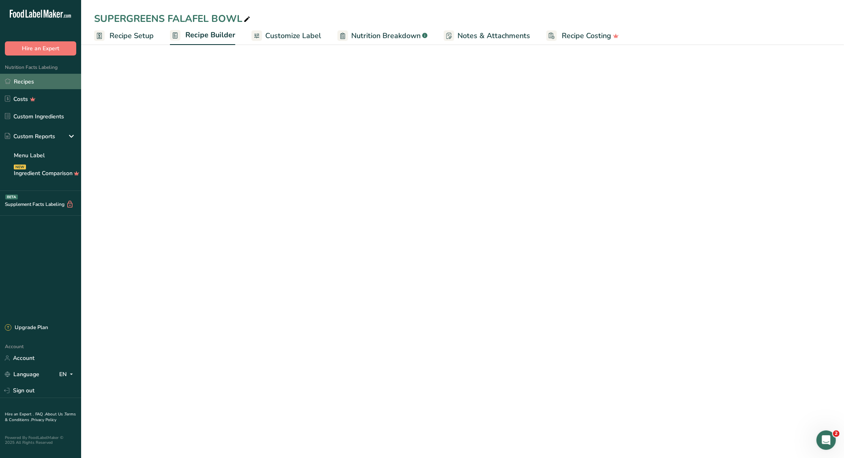
click at [28, 78] on link "Recipes" at bounding box center [40, 81] width 81 height 15
click at [28, 80] on link "Recipes" at bounding box center [40, 81] width 81 height 15
click at [28, 83] on link "Recipes" at bounding box center [40, 81] width 81 height 15
click at [27, 85] on link "Recipes" at bounding box center [40, 81] width 81 height 15
click at [29, 82] on link "Recipes" at bounding box center [40, 81] width 81 height 15
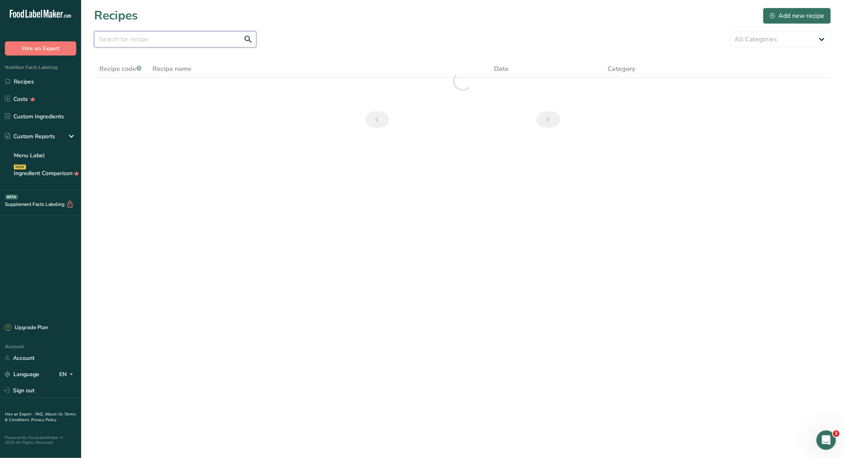
click at [179, 40] on input "text" at bounding box center [175, 39] width 162 height 16
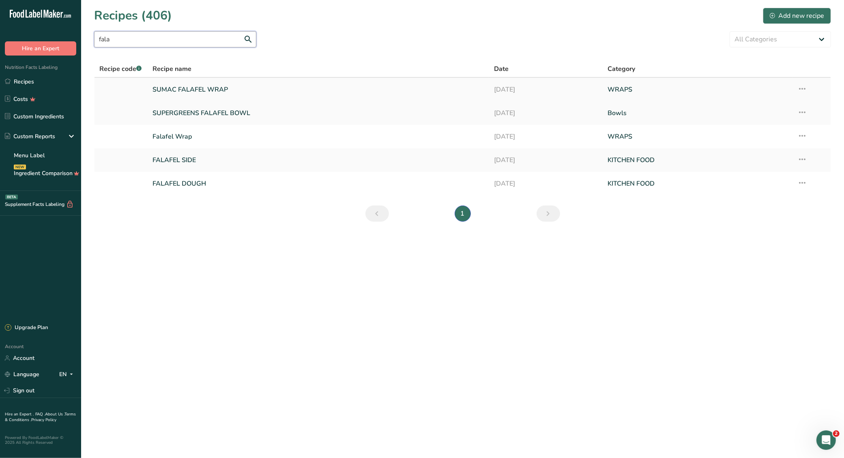
type input "fala"
click at [187, 90] on link "SUMAC FALAFEL WRAP" at bounding box center [319, 89] width 332 height 17
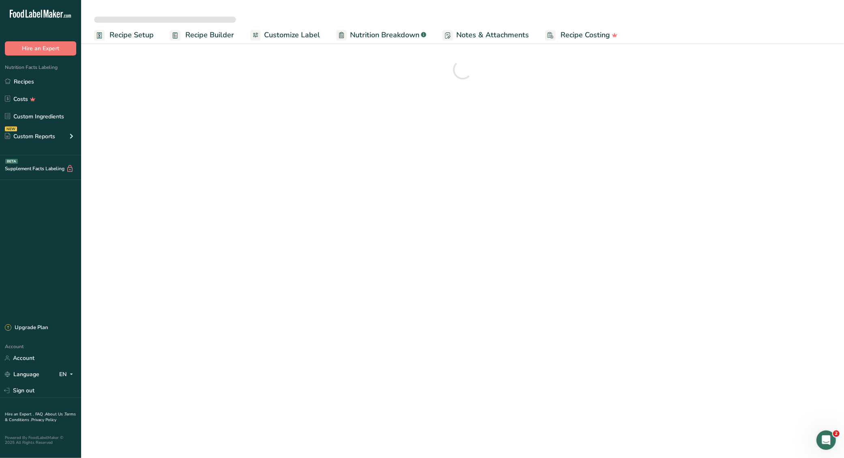
click at [392, 36] on span "Nutrition Breakdown" at bounding box center [384, 35] width 69 height 11
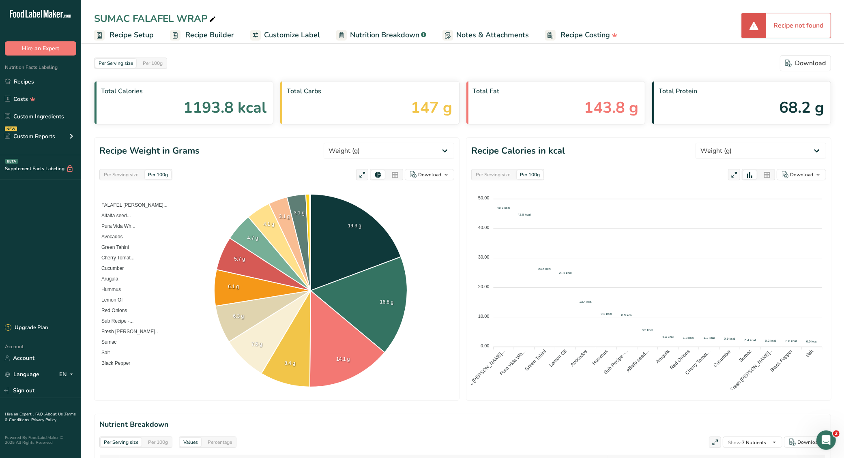
select select "Calories"
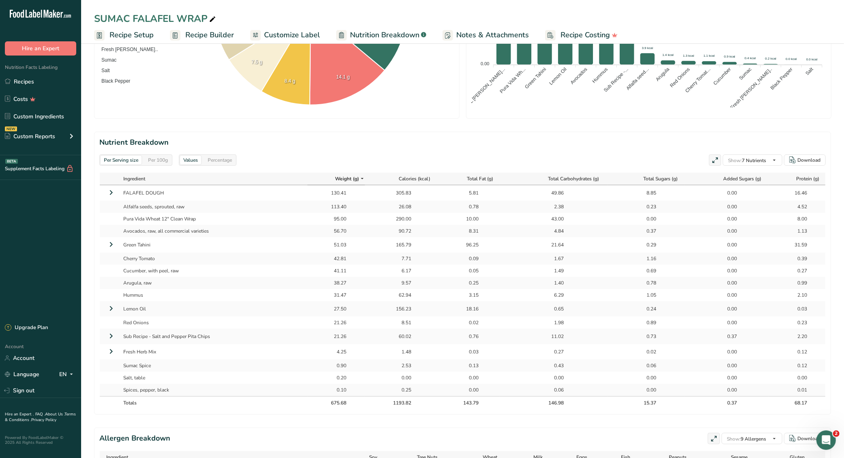
scroll to position [300, 0]
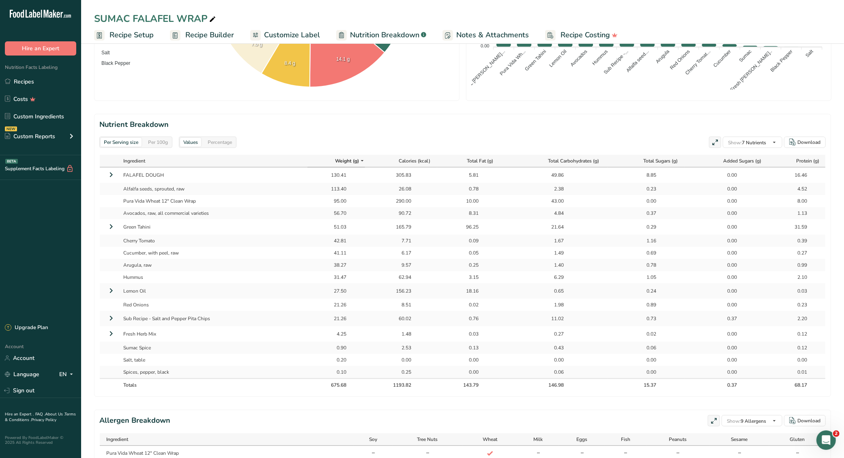
drag, startPoint x: 396, startPoint y: 318, endPoint x: 411, endPoint y: 319, distance: 15.1
click at [411, 319] on div "60.02" at bounding box center [401, 318] width 65 height 7
click at [112, 320] on icon at bounding box center [111, 318] width 10 height 15
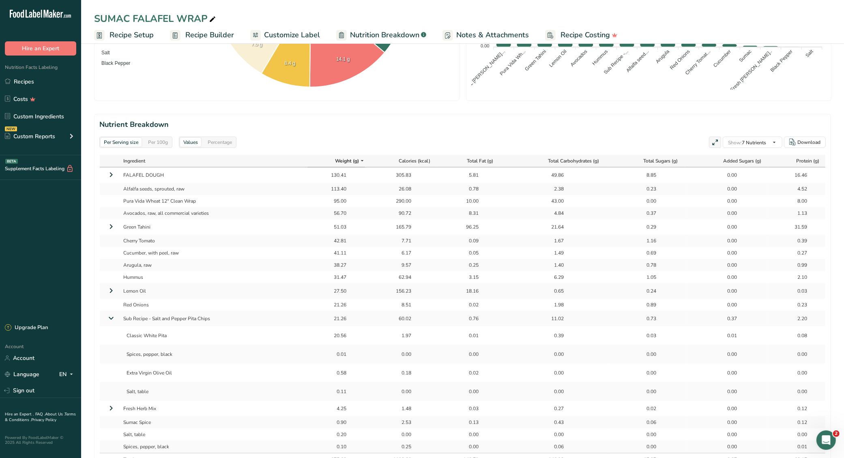
click at [112, 318] on icon at bounding box center [111, 319] width 15 height 10
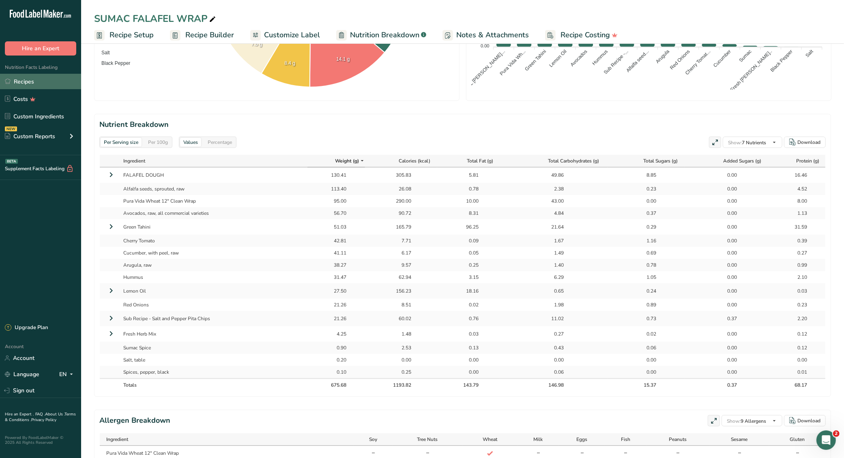
click at [54, 81] on link "Recipes" at bounding box center [40, 81] width 81 height 15
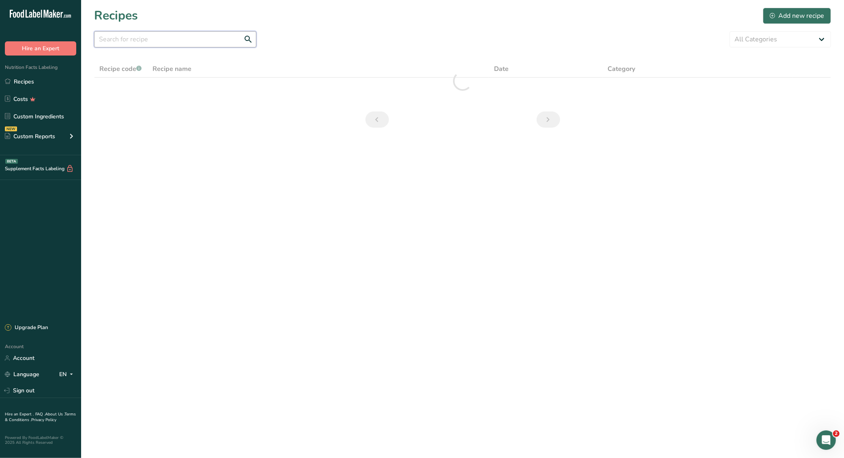
click at [168, 41] on input "text" at bounding box center [175, 39] width 162 height 16
type input "cali"
click at [168, 41] on input "cali" at bounding box center [175, 39] width 162 height 16
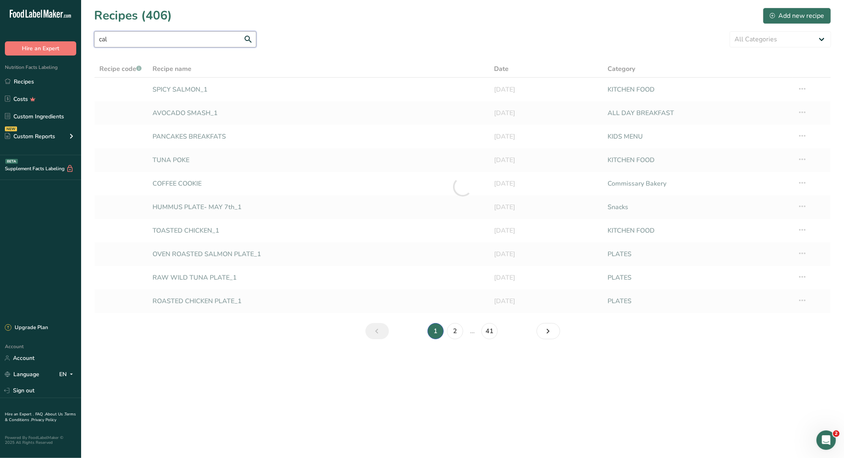
type input "cali"
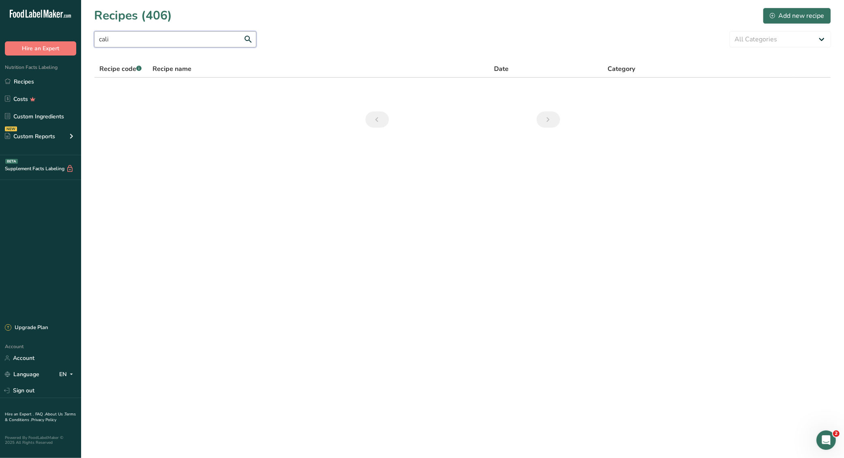
click at [151, 41] on input "cali" at bounding box center [175, 39] width 162 height 16
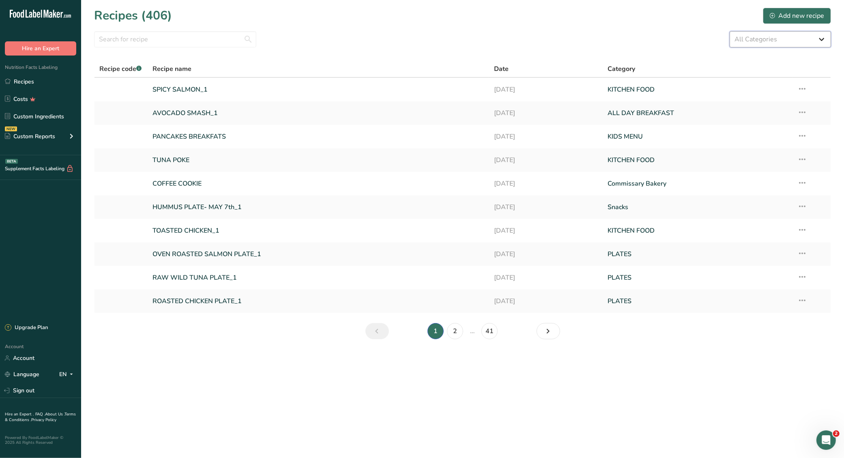
click at [779, 40] on select "All Categories Acai ALL DAY BREAKFAST Baked Goods BAKERY [GEOGRAPHIC_DATA] Bowl…" at bounding box center [780, 39] width 101 height 16
select select "2373"
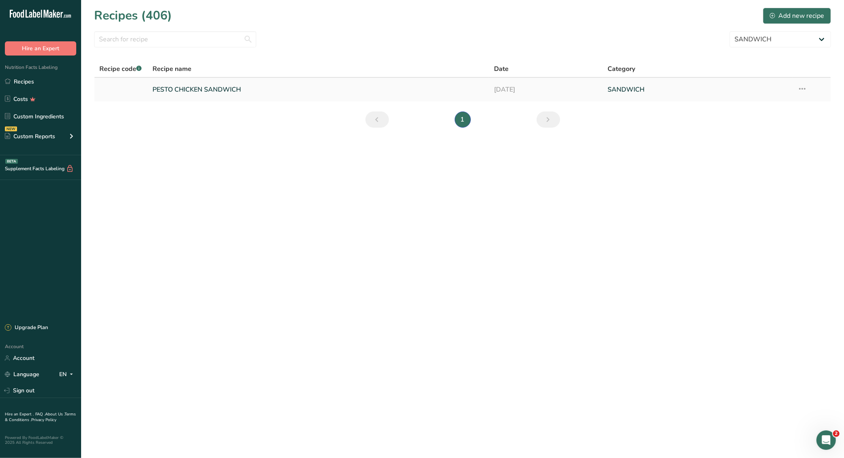
click at [206, 90] on link "PESTO CHICKEN SANDWICH" at bounding box center [319, 89] width 332 height 17
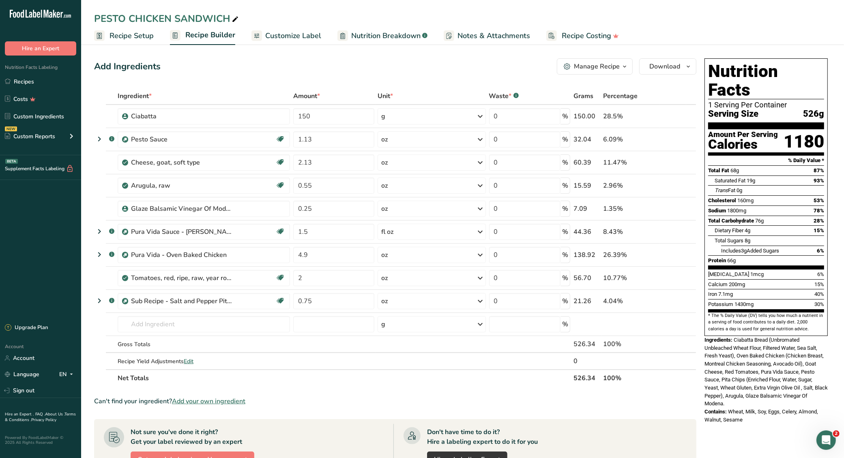
click at [352, 37] on span "Nutrition Breakdown" at bounding box center [385, 35] width 69 height 11
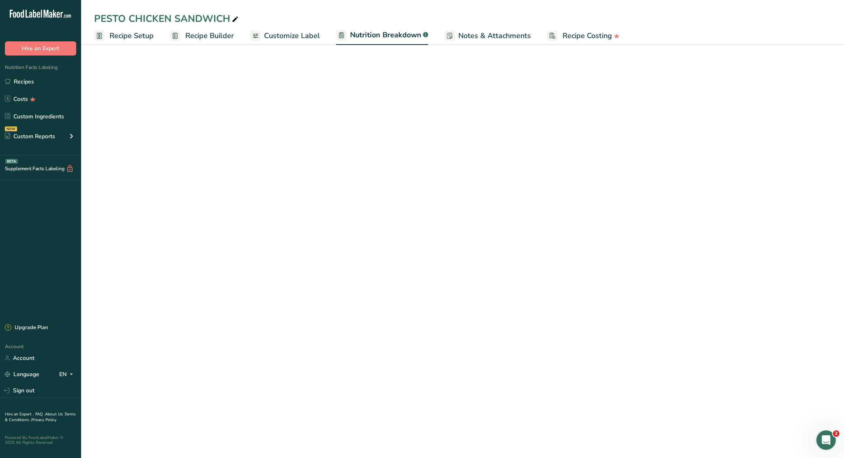
select select "Calories"
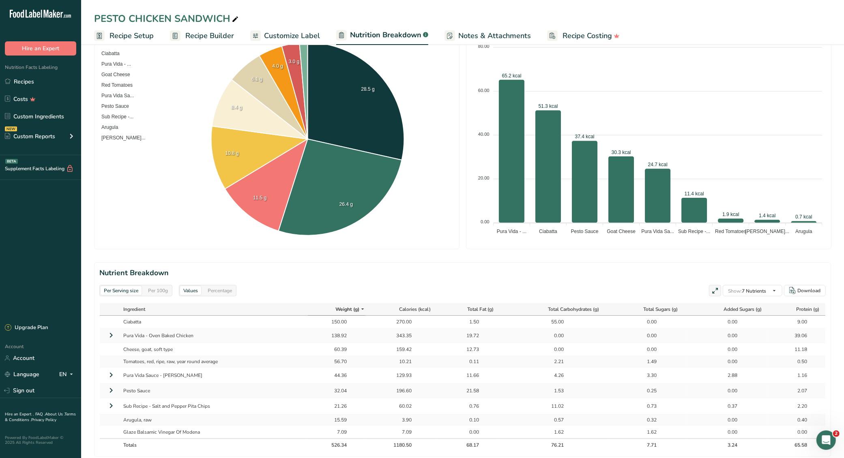
scroll to position [179, 0]
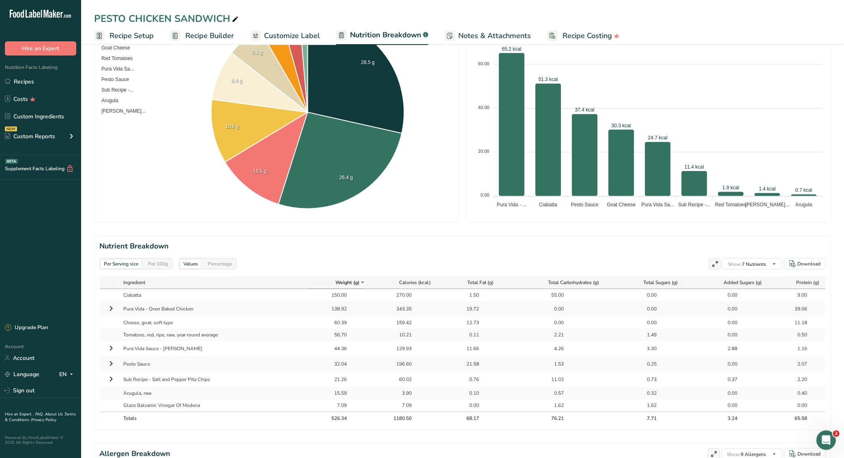
drag, startPoint x: 391, startPoint y: 295, endPoint x: 421, endPoint y: 297, distance: 29.7
click at [421, 297] on div "270.00" at bounding box center [401, 295] width 65 height 7
click at [268, 308] on td "Pura Vida - Oven Baked Chicken" at bounding box center [214, 308] width 188 height 15
click at [105, 307] on td at bounding box center [110, 308] width 20 height 15
click at [110, 307] on icon at bounding box center [111, 308] width 10 height 15
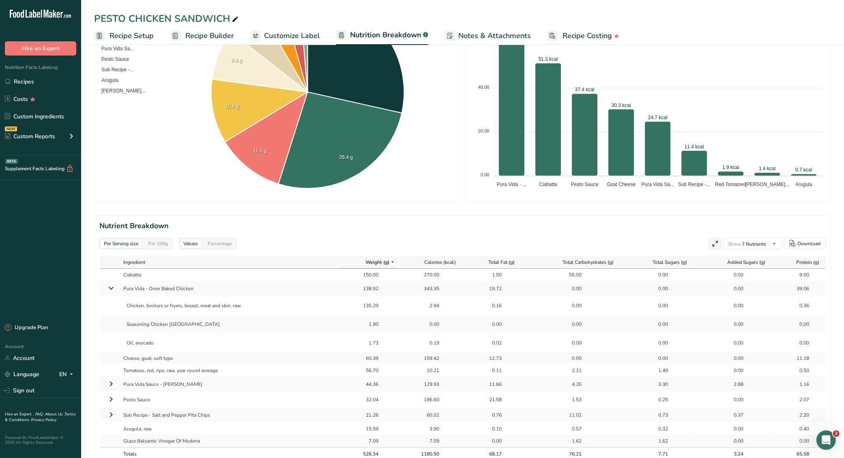
scroll to position [208, 0]
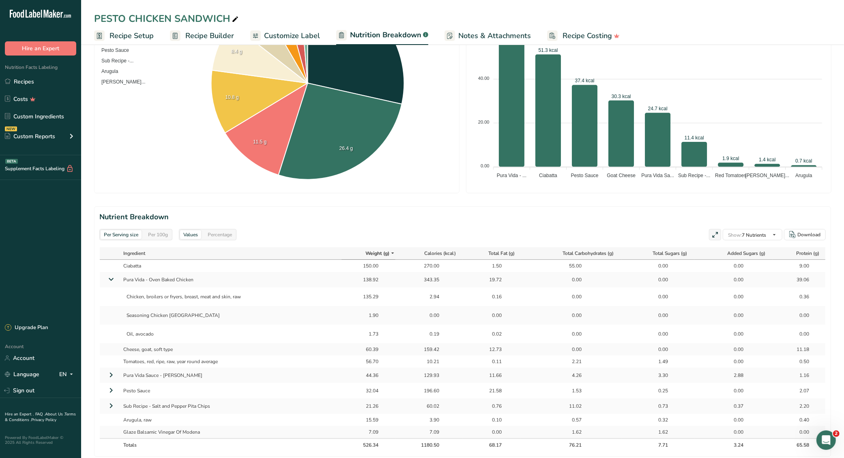
drag, startPoint x: 128, startPoint y: 295, endPoint x: 439, endPoint y: 334, distance: 314.1
click at [439, 334] on tbody "Ciabatta 150.00 270.00 1.50 55.00 0.00 0.00 9.00 Pura Vida - Oven Baked Chicken…" at bounding box center [463, 349] width 726 height 179
click at [410, 301] on td "2.94" at bounding box center [429, 297] width 67 height 19
click at [106, 278] on icon at bounding box center [111, 280] width 15 height 10
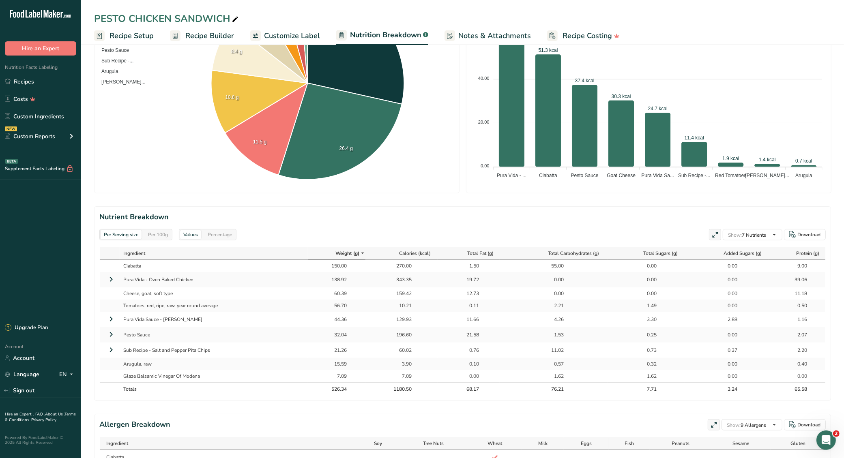
click at [110, 277] on icon at bounding box center [111, 279] width 10 height 15
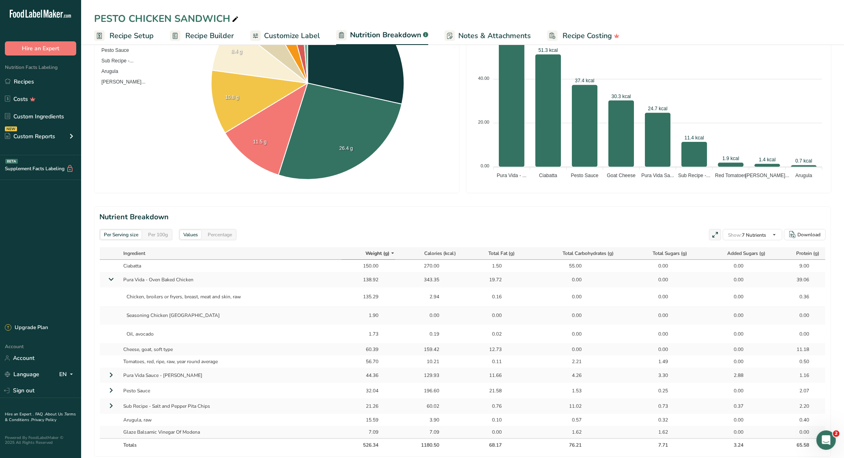
click at [115, 279] on icon at bounding box center [111, 280] width 15 height 10
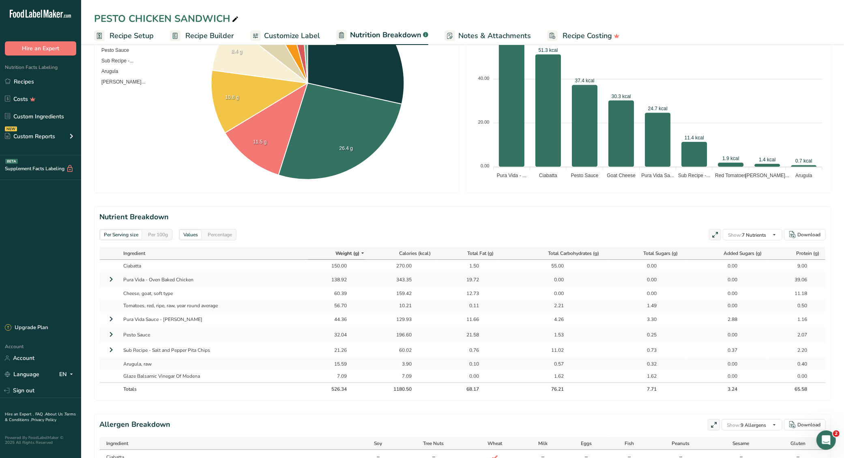
click at [166, 170] on foreignobject "Ciabatta Pura Vida - ... Goat Cheese Red Tomatoes Pura Vida Sa... Pesto Sauce S…" at bounding box center [276, 84] width 355 height 204
click at [29, 80] on link "Recipes" at bounding box center [40, 81] width 81 height 15
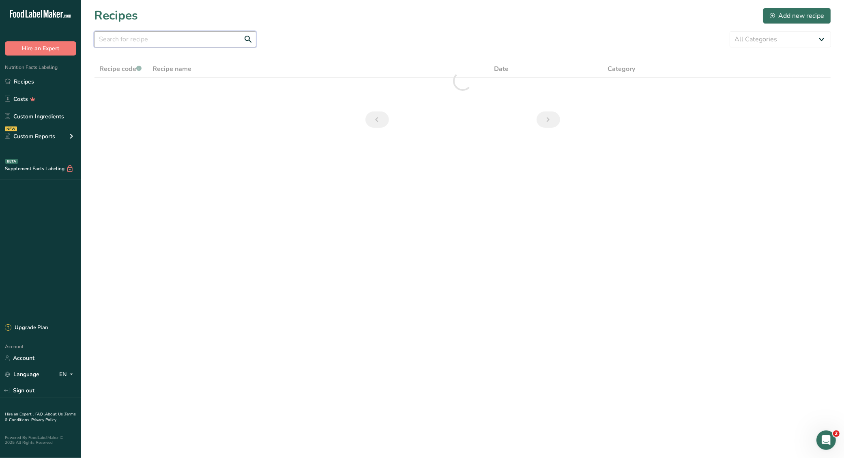
click at [189, 42] on input "text" at bounding box center [175, 39] width 162 height 16
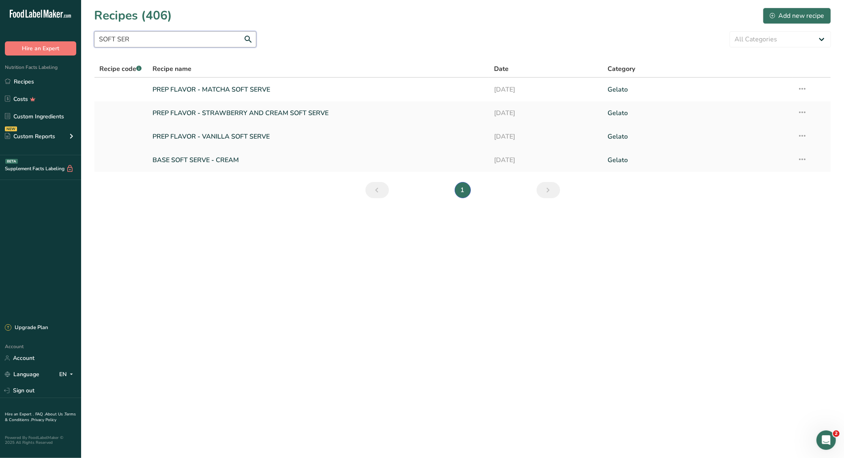
type input "SOFT SER"
click at [241, 136] on link "PREP FLAVOR - VANILLA SOFT SERVE" at bounding box center [319, 136] width 332 height 17
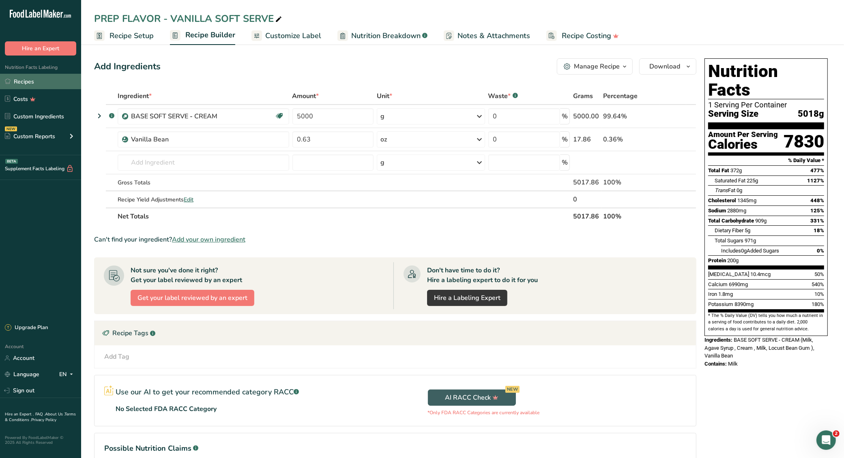
click at [50, 82] on link "Recipes" at bounding box center [40, 81] width 81 height 15
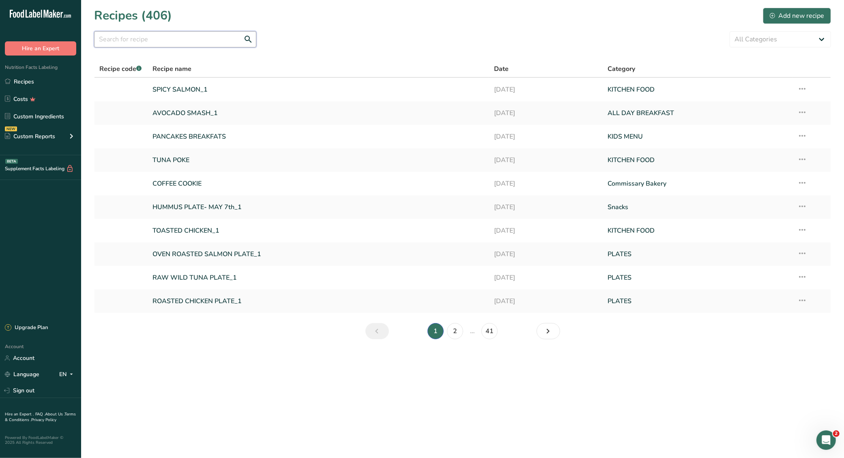
click at [188, 41] on input "text" at bounding box center [175, 39] width 162 height 16
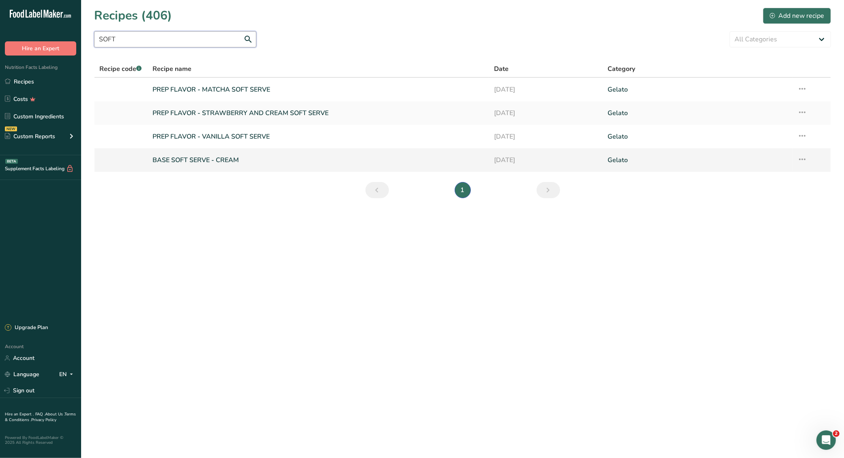
type input "SOFT"
click at [194, 159] on link "BASE SOFT SERVE - CREAM" at bounding box center [319, 160] width 332 height 17
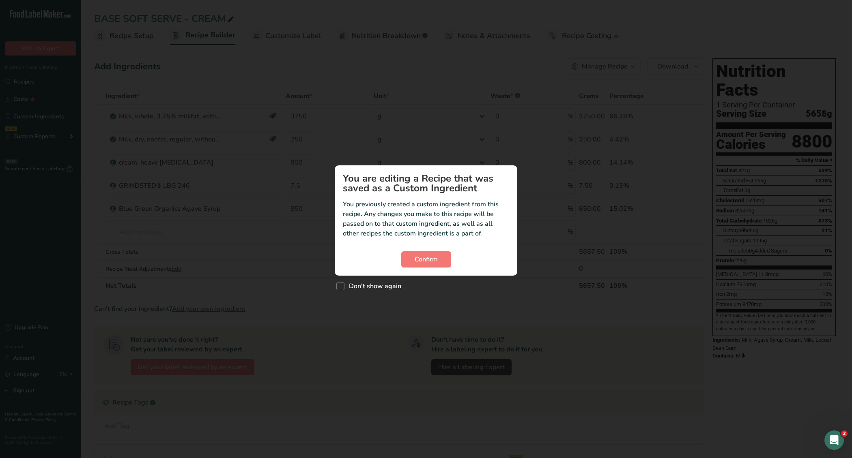
click at [377, 292] on div "Don't show again" at bounding box center [426, 284] width 183 height 17
click at [376, 288] on span "Don't show again" at bounding box center [372, 286] width 57 height 8
click at [342, 288] on input "Don't show again" at bounding box center [338, 286] width 5 height 5
checkbox input "true"
click at [420, 261] on span "Confirm" at bounding box center [426, 260] width 23 height 10
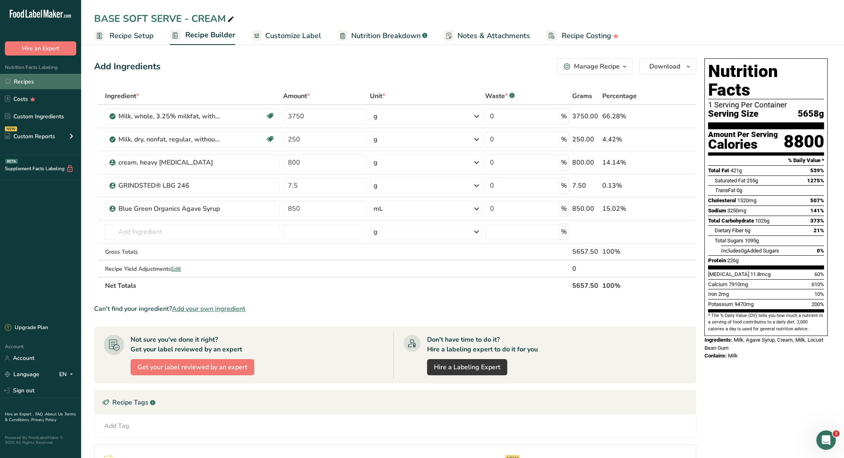
click at [42, 81] on link "Recipes" at bounding box center [40, 81] width 81 height 15
